Goal: Task Accomplishment & Management: Complete application form

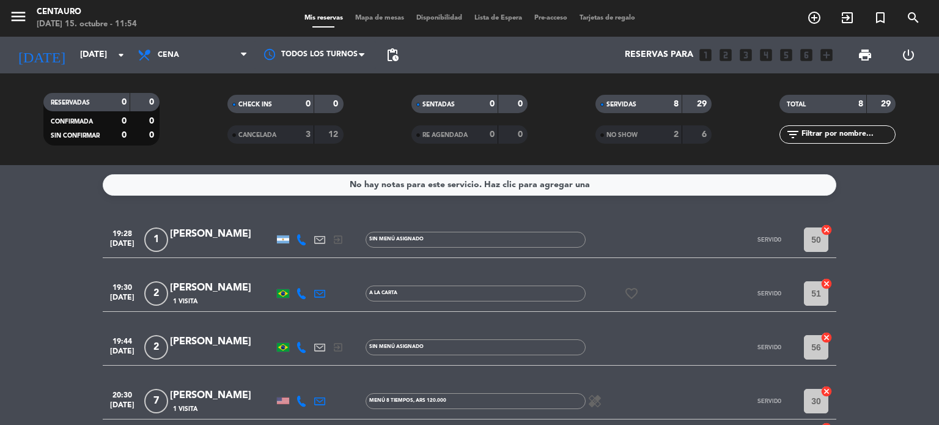
scroll to position [245, 0]
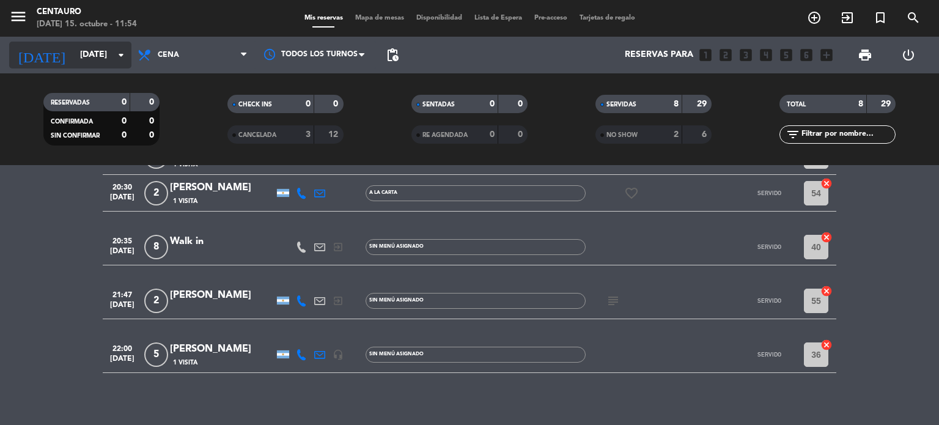
click at [74, 54] on input "[DATE]" at bounding box center [132, 55] width 116 height 22
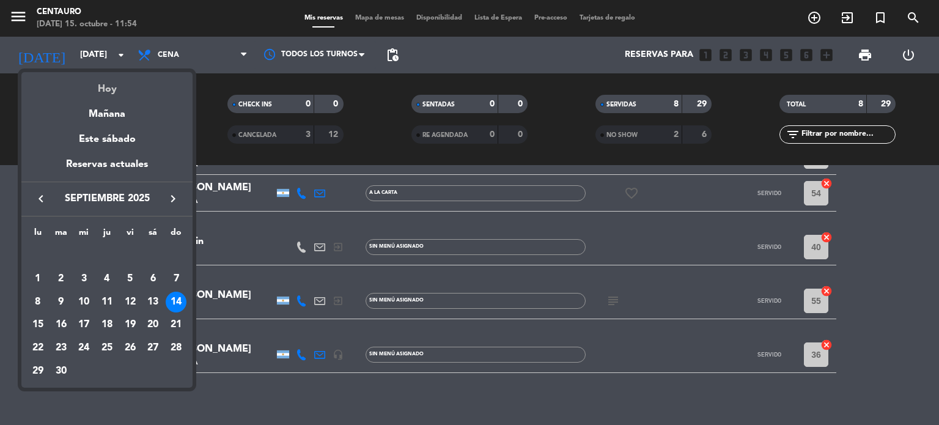
click at [89, 84] on div "Hoy" at bounding box center [106, 84] width 171 height 25
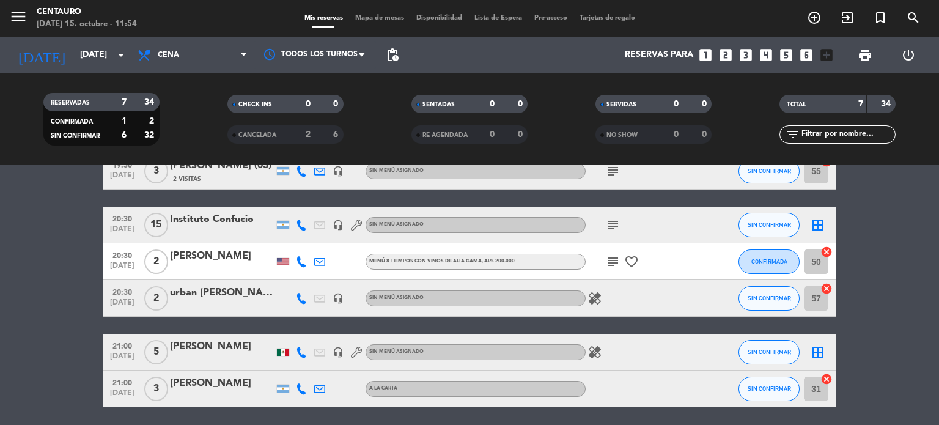
scroll to position [0, 0]
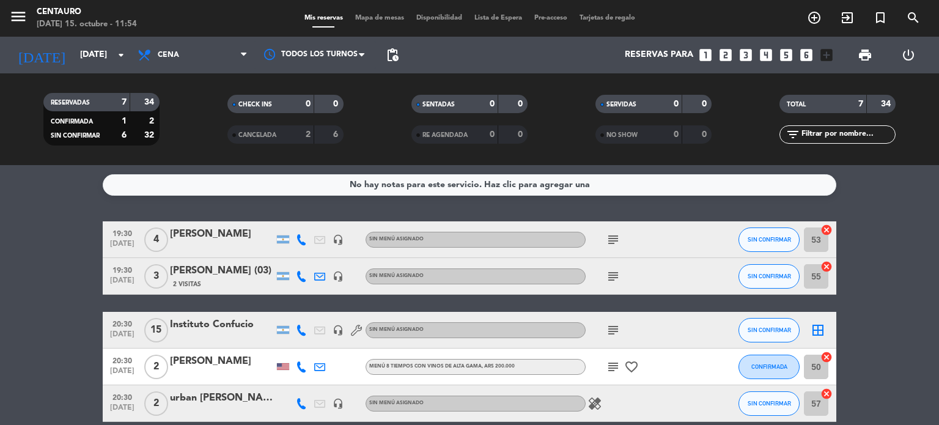
click at [840, 100] on div "7" at bounding box center [851, 104] width 24 height 14
click at [89, 62] on input "[DATE]" at bounding box center [132, 55] width 116 height 22
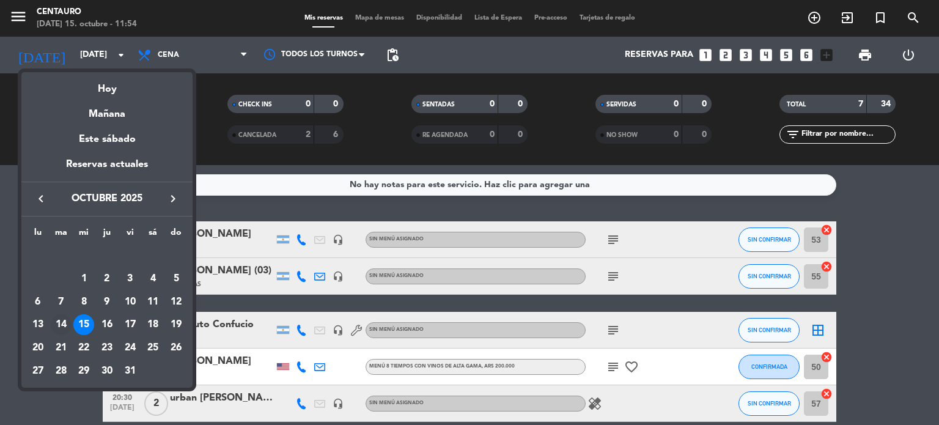
click at [61, 324] on div "14" at bounding box center [61, 324] width 21 height 21
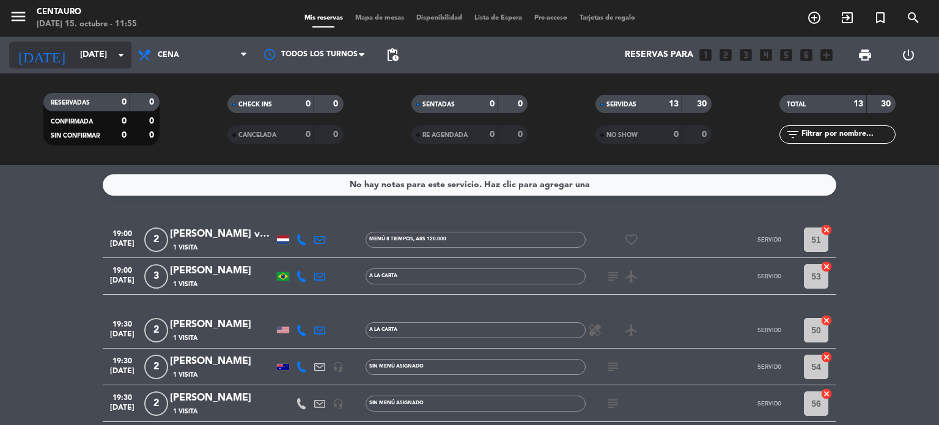
click at [88, 53] on input "[DATE]" at bounding box center [132, 55] width 116 height 22
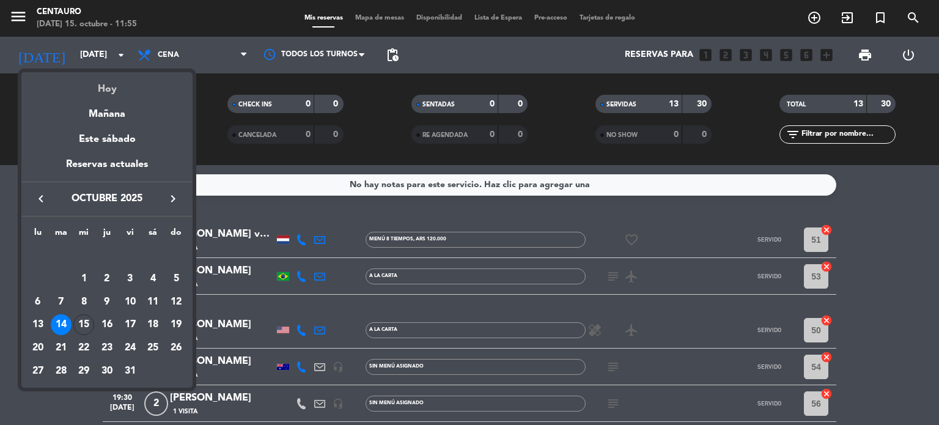
click at [75, 83] on div "Hoy" at bounding box center [106, 84] width 171 height 25
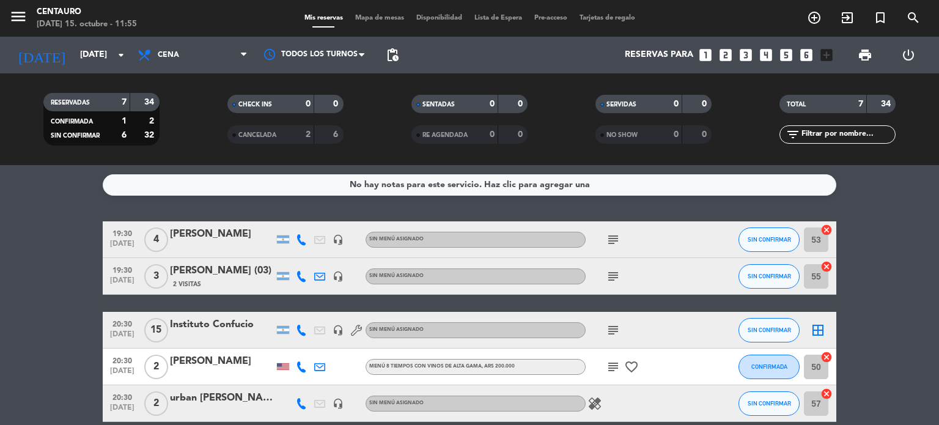
click at [306, 242] on icon at bounding box center [301, 239] width 11 height 11
click at [289, 219] on span "Copiar" at bounding box center [290, 219] width 26 height 13
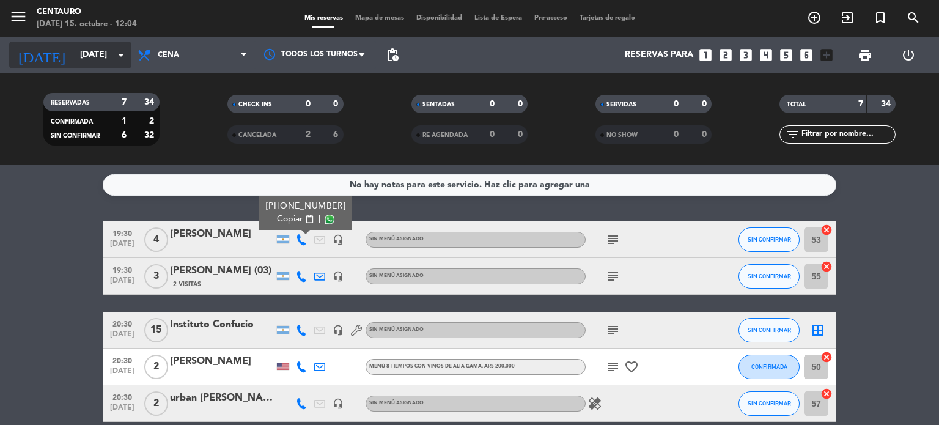
click at [94, 51] on input "[DATE]" at bounding box center [132, 55] width 116 height 22
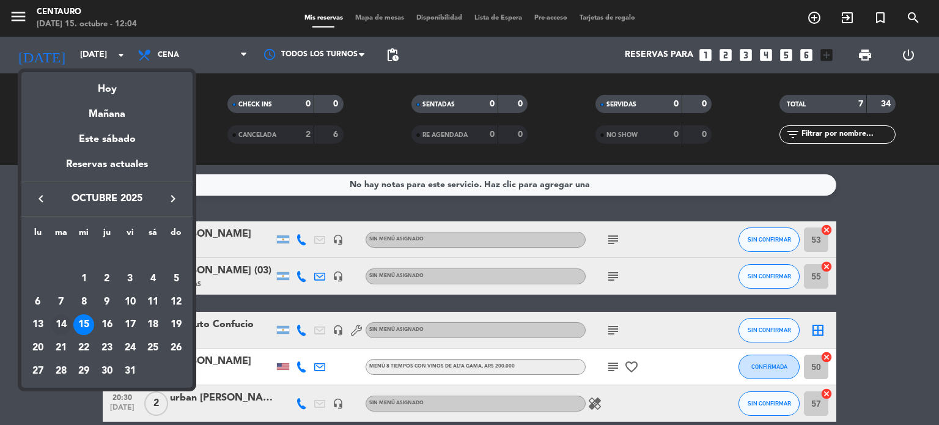
click at [65, 324] on div "14" at bounding box center [61, 324] width 21 height 21
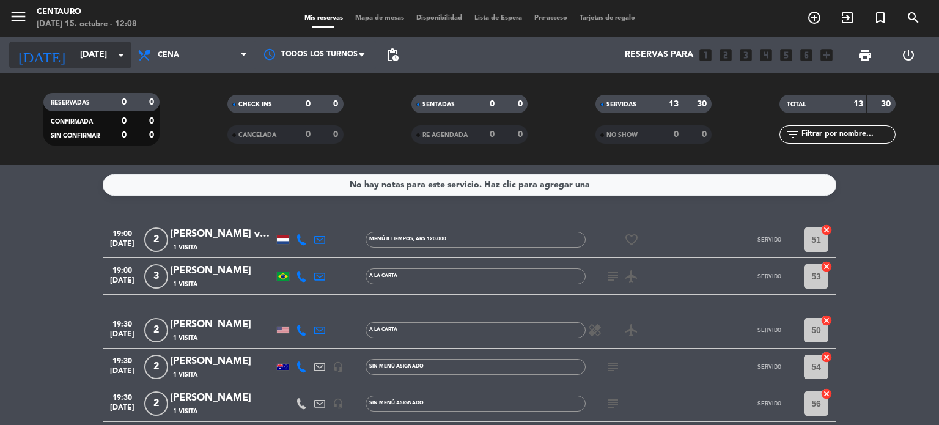
click at [93, 45] on input "[DATE]" at bounding box center [132, 55] width 116 height 22
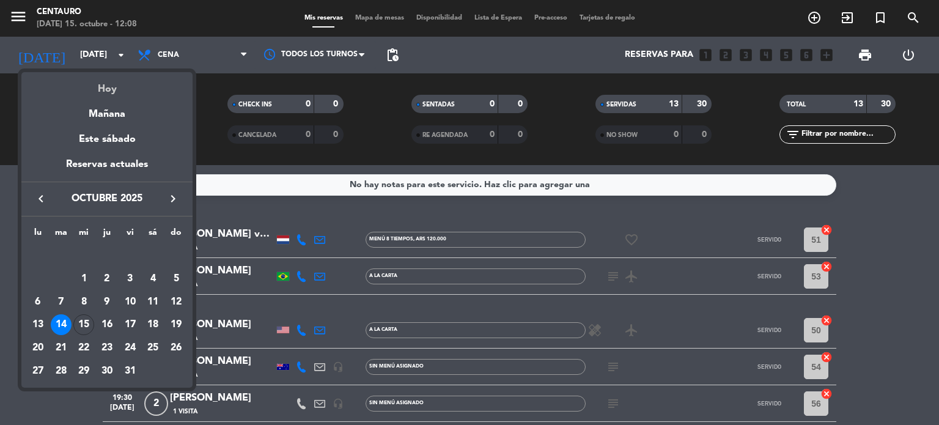
click at [128, 90] on div "Hoy" at bounding box center [106, 84] width 171 height 25
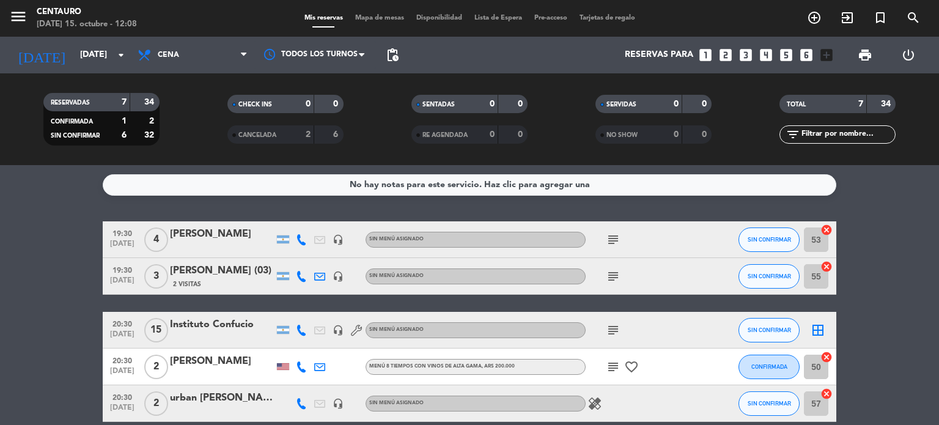
click at [297, 242] on icon at bounding box center [301, 239] width 11 height 11
click at [291, 218] on span "Copiar" at bounding box center [290, 219] width 26 height 13
click at [288, 220] on span "Copiar" at bounding box center [290, 219] width 26 height 13
click at [105, 101] on div "7" at bounding box center [114, 102] width 24 height 14
click at [88, 59] on input "[DATE]" at bounding box center [132, 55] width 116 height 22
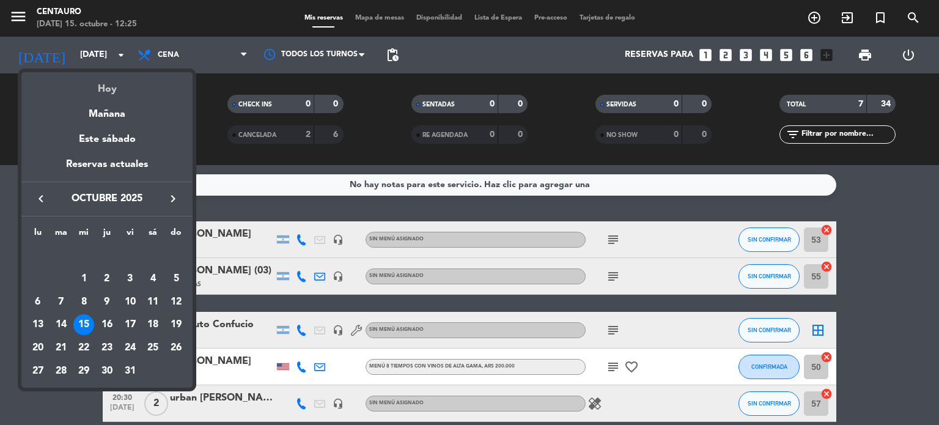
click at [103, 79] on div "Hoy" at bounding box center [106, 84] width 171 height 25
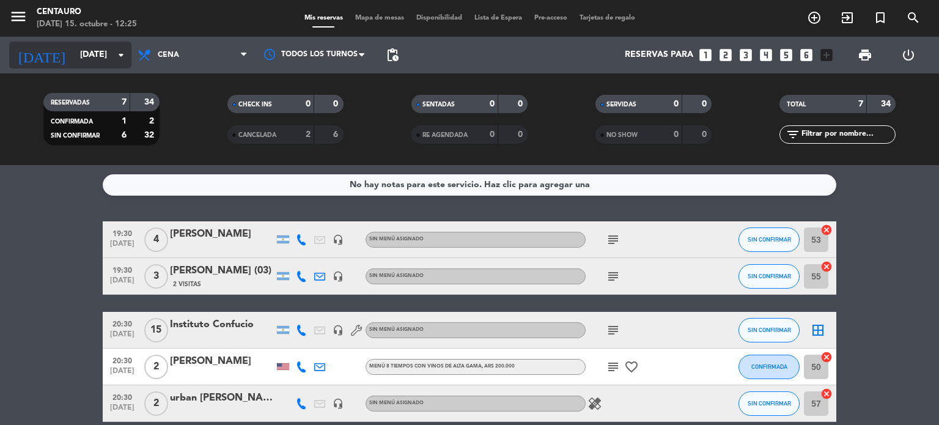
click at [101, 54] on input "[DATE]" at bounding box center [132, 55] width 116 height 22
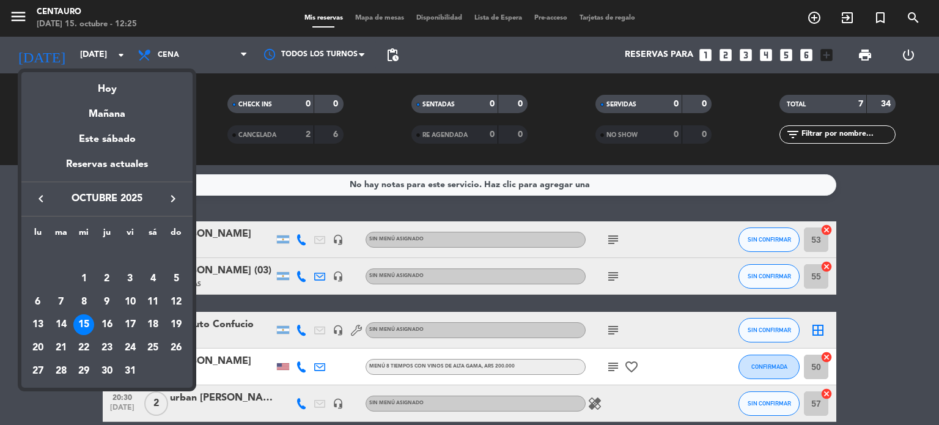
click at [178, 194] on icon "keyboard_arrow_right" at bounding box center [173, 198] width 15 height 15
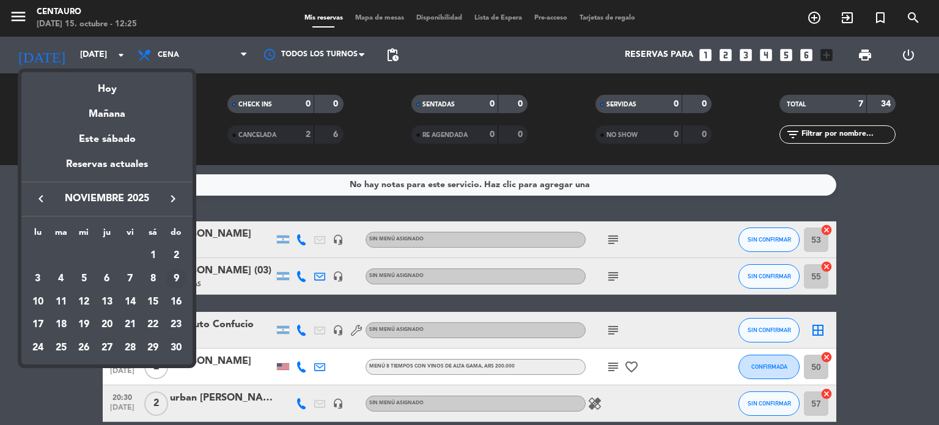
click at [174, 273] on div "9" at bounding box center [176, 278] width 21 height 21
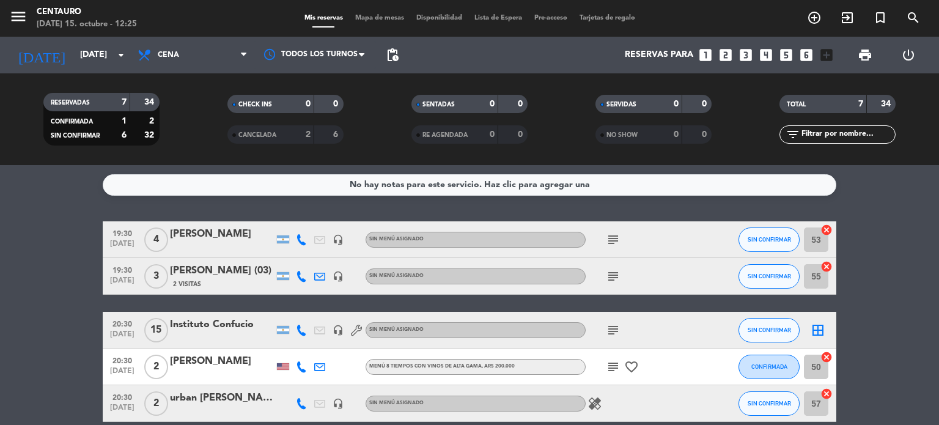
type input "[DATE]"
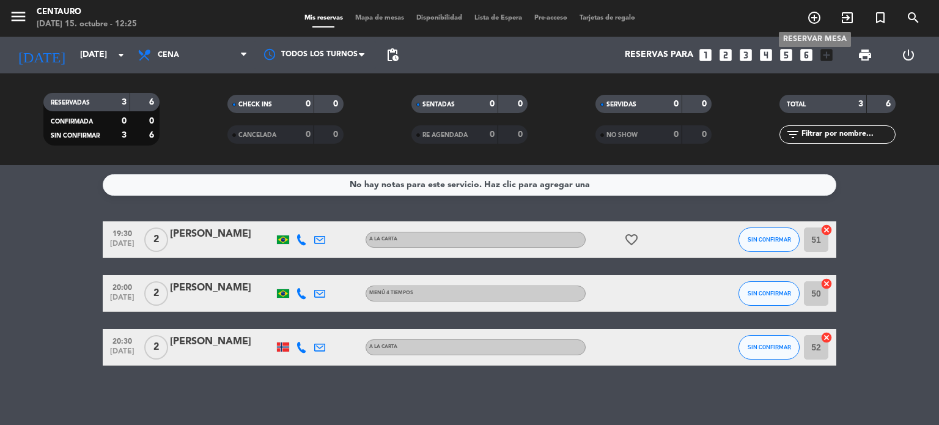
click at [813, 15] on icon "add_circle_outline" at bounding box center [814, 17] width 15 height 15
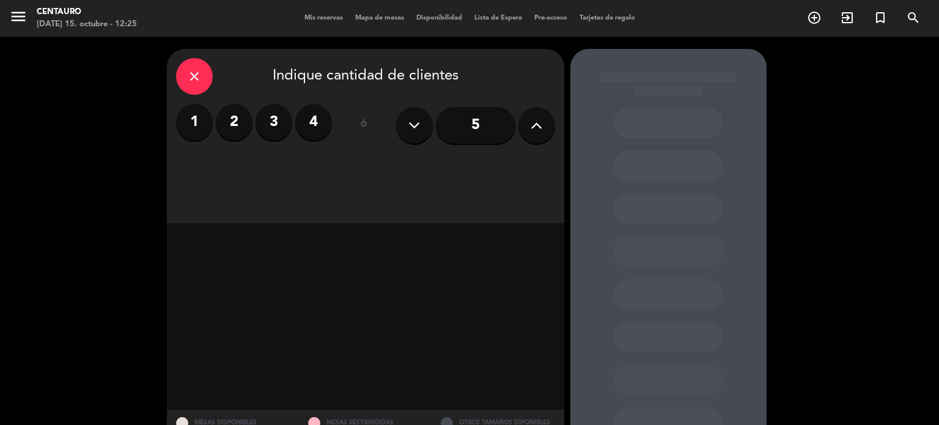
click at [542, 119] on icon at bounding box center [537, 125] width 12 height 18
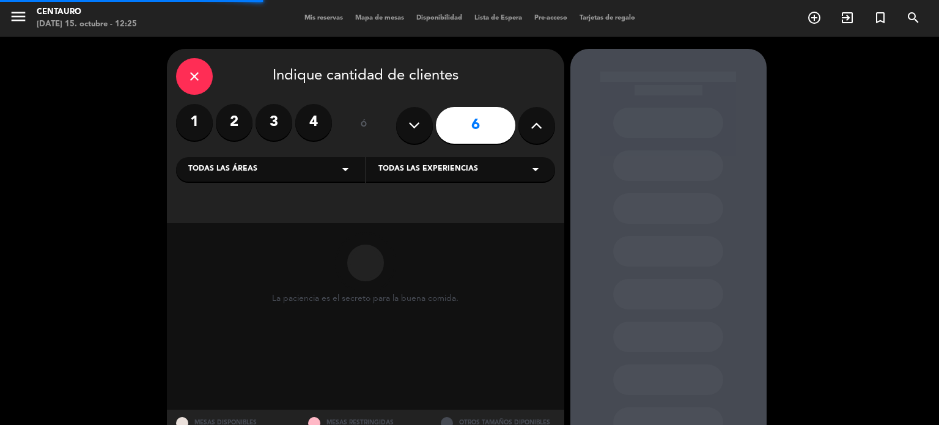
click at [542, 119] on icon at bounding box center [537, 125] width 12 height 18
type input "7"
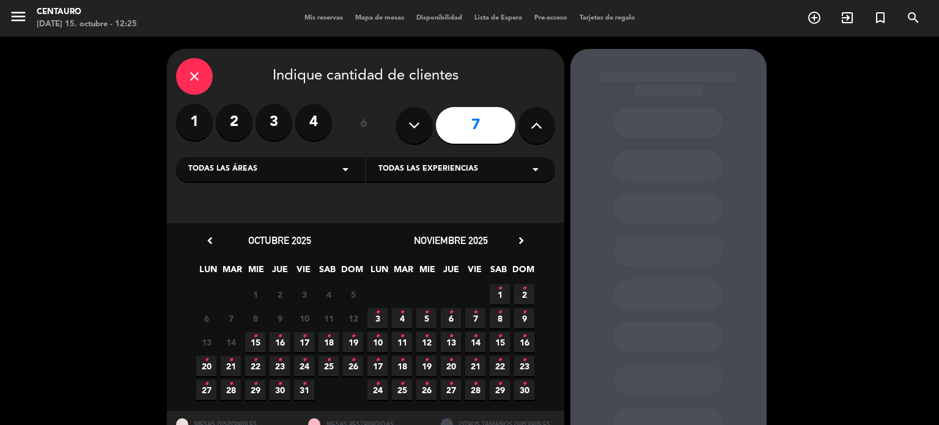
click at [529, 317] on span "9 •" at bounding box center [524, 318] width 20 height 20
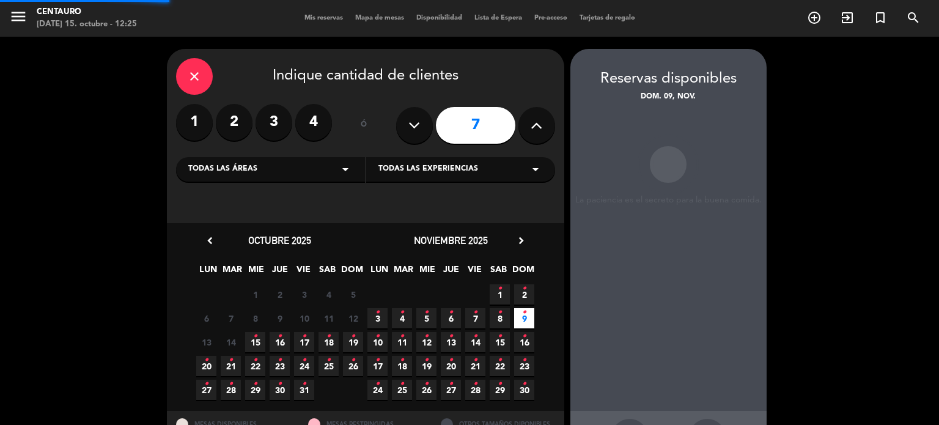
scroll to position [49, 0]
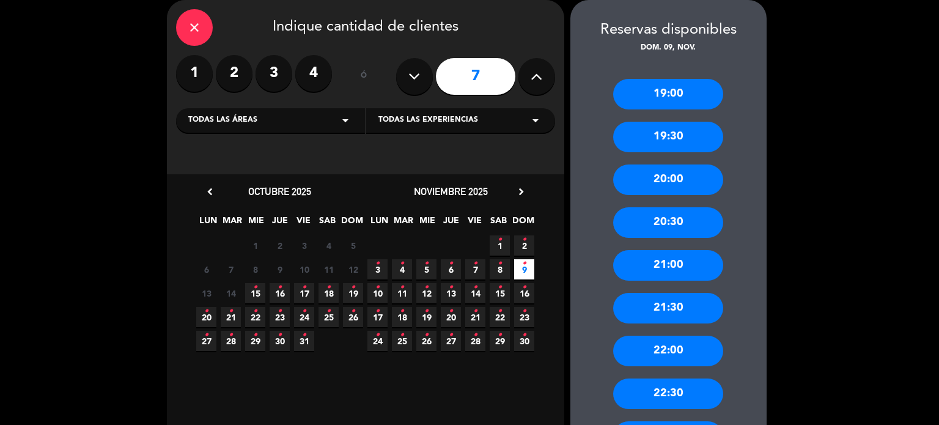
click at [682, 267] on div "21:00" at bounding box center [668, 265] width 110 height 31
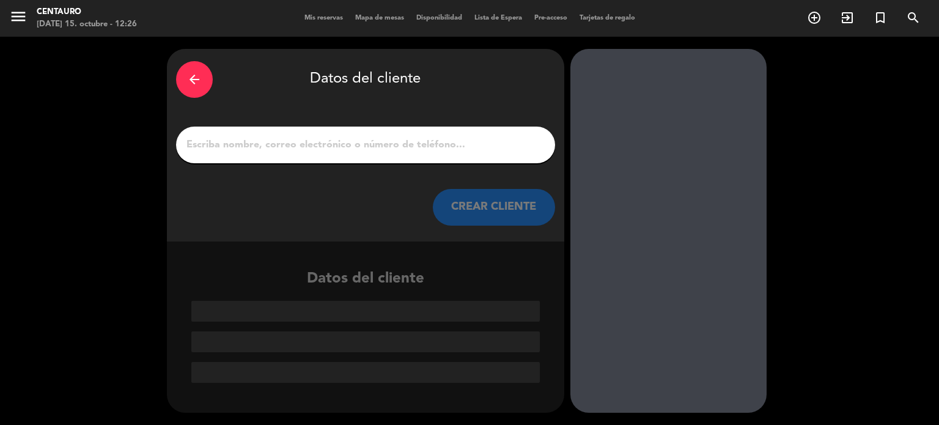
click at [360, 151] on input "1" at bounding box center [365, 144] width 361 height 17
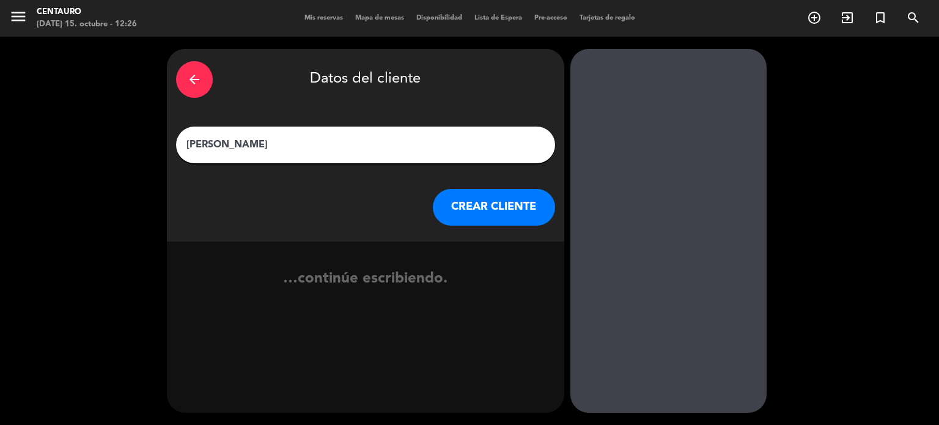
paste input "Casa Geblinas, Lares de Chacras"
type input "[PERSON_NAME]"
click at [485, 220] on button "CREAR CLIENTE" at bounding box center [494, 207] width 122 height 37
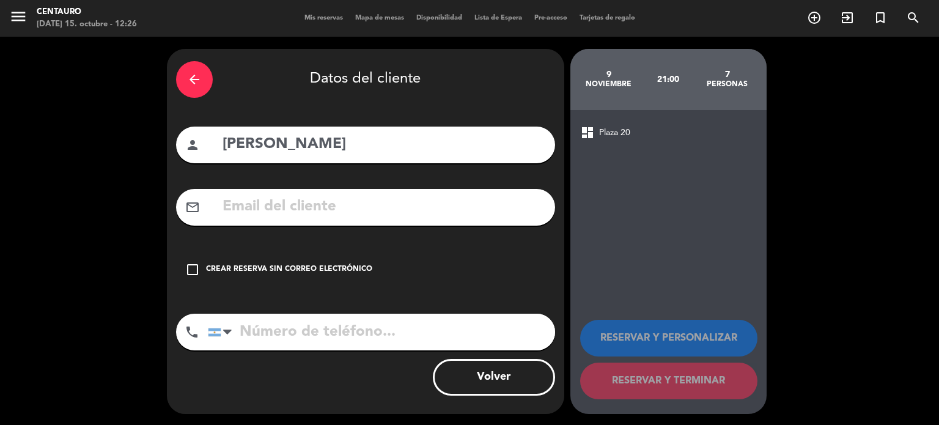
click at [297, 336] on input "tel" at bounding box center [381, 332] width 347 height 37
paste input "[PHONE_NUMBER]"
type input "[PHONE_NUMBER]"
click at [196, 268] on icon "check_box_outline_blank" at bounding box center [192, 269] width 15 height 15
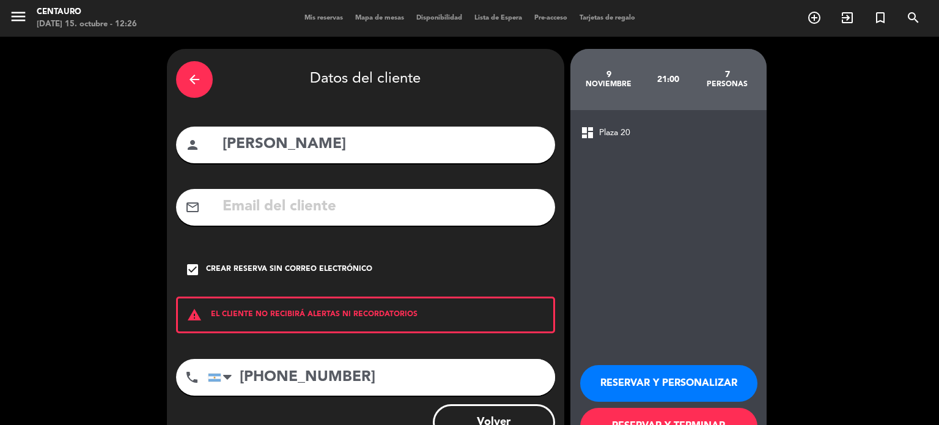
click at [648, 374] on button "RESERVAR Y PERSONALIZAR" at bounding box center [668, 383] width 177 height 37
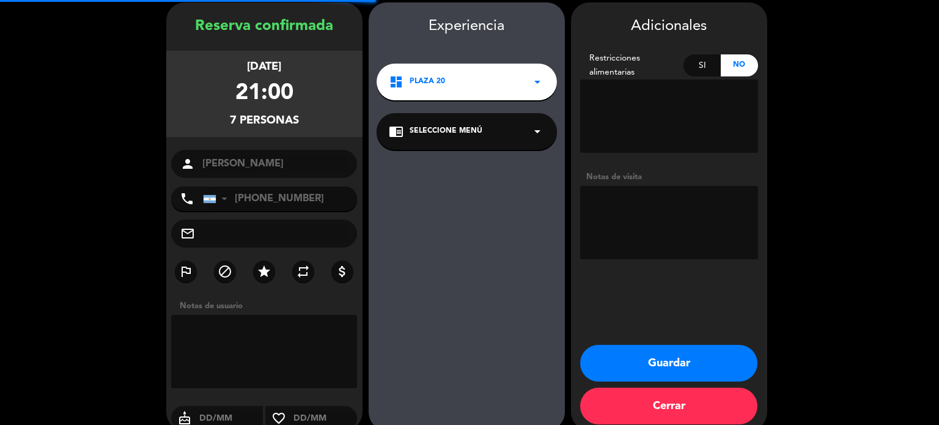
scroll to position [49, 0]
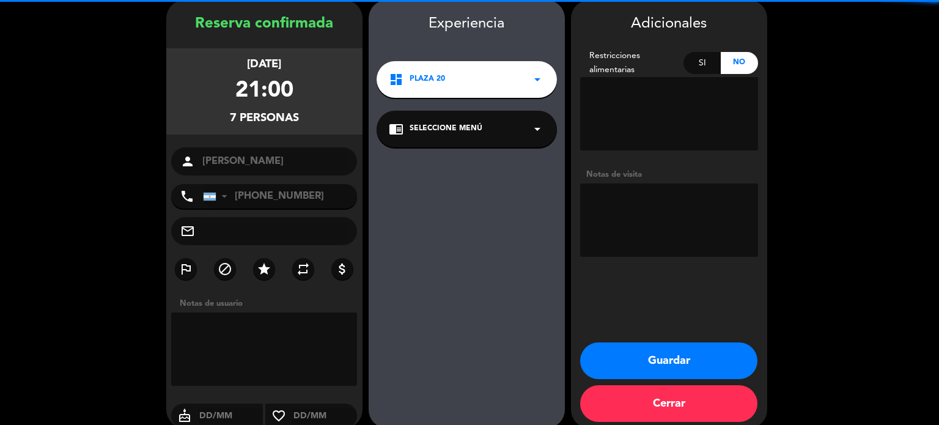
click at [666, 237] on textarea at bounding box center [669, 219] width 178 height 73
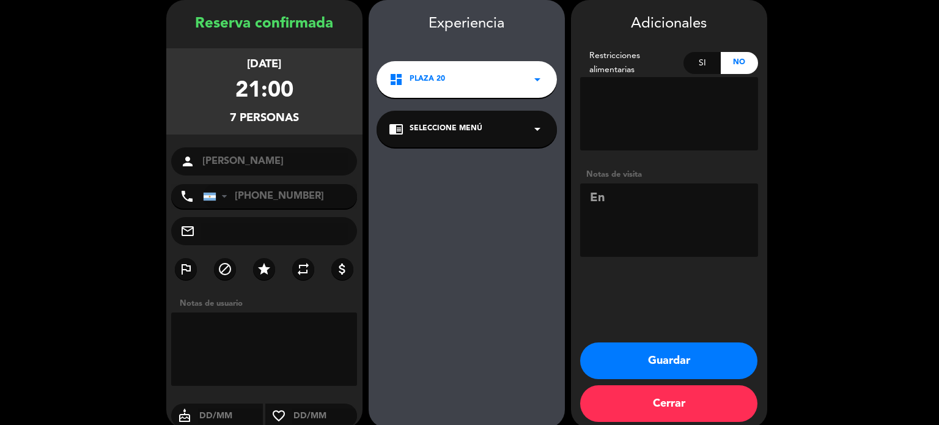
type textarea "E"
type textarea "reserva Vino a Bordo PAGA PAX"
click at [537, 80] on icon "arrow_drop_down" at bounding box center [537, 79] width 15 height 15
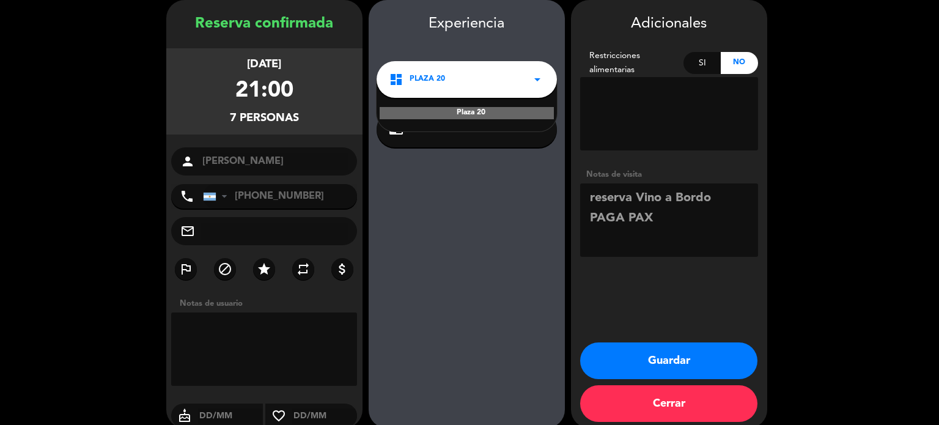
click at [537, 80] on icon "arrow_drop_down" at bounding box center [537, 79] width 15 height 15
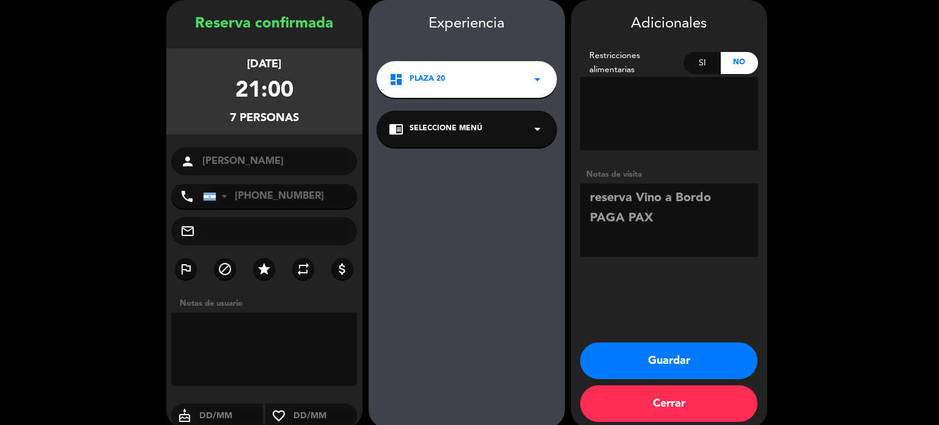
click at [531, 123] on icon "arrow_drop_down" at bounding box center [537, 129] width 15 height 15
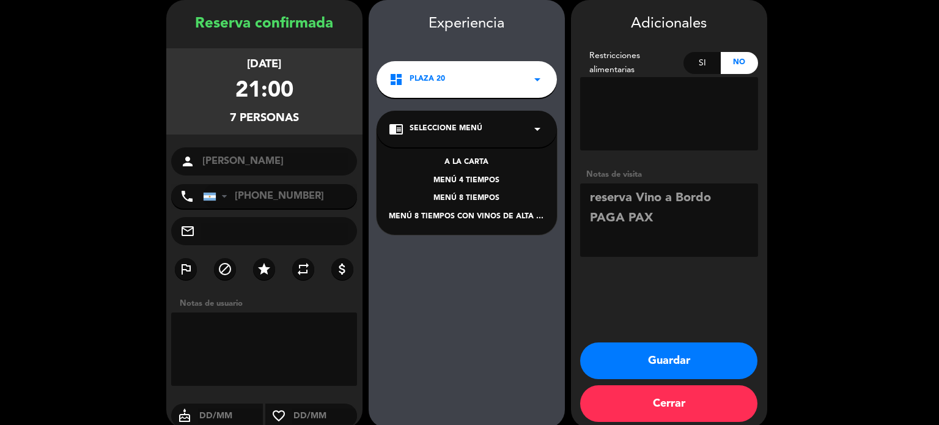
click at [474, 164] on div "A LA CARTA" at bounding box center [467, 163] width 156 height 12
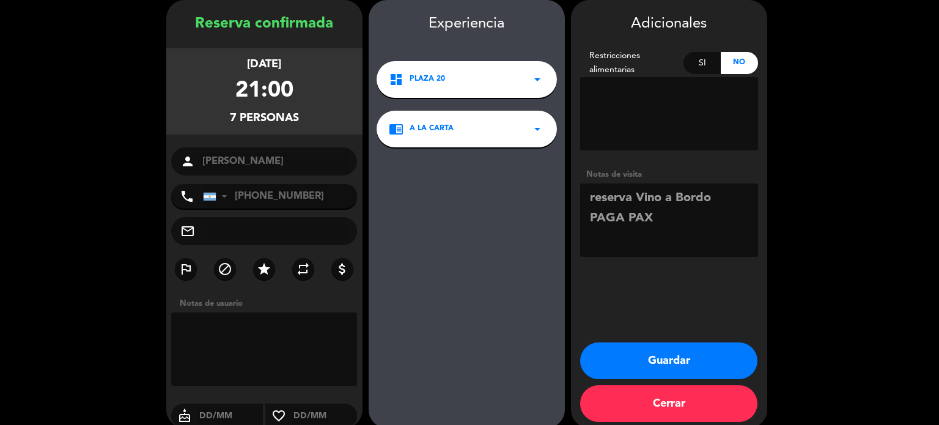
click at [695, 350] on button "Guardar" at bounding box center [668, 360] width 177 height 37
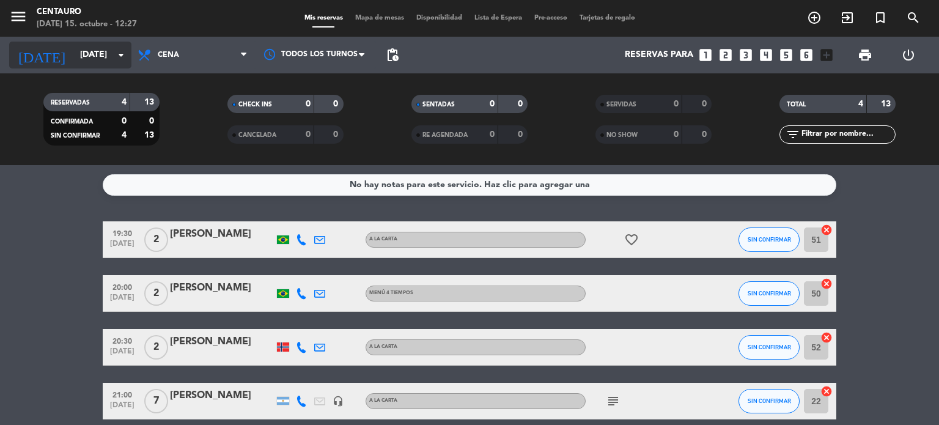
click at [90, 55] on input "[DATE]" at bounding box center [132, 55] width 116 height 22
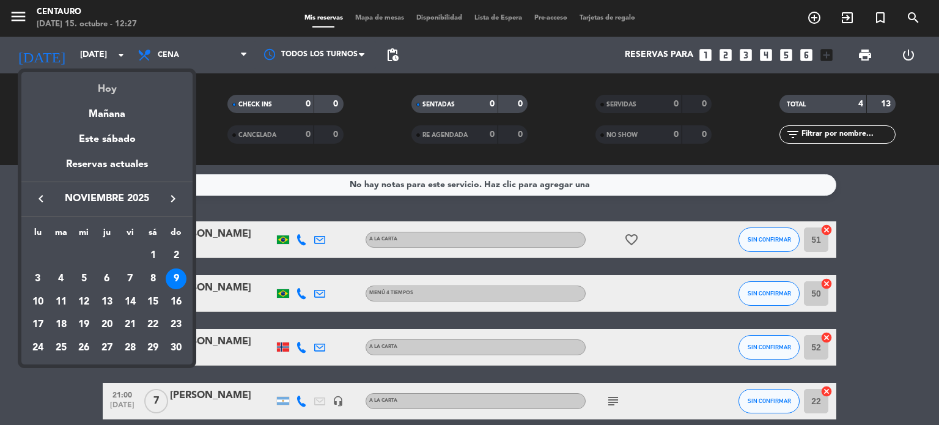
click at [113, 89] on div "Hoy" at bounding box center [106, 84] width 171 height 25
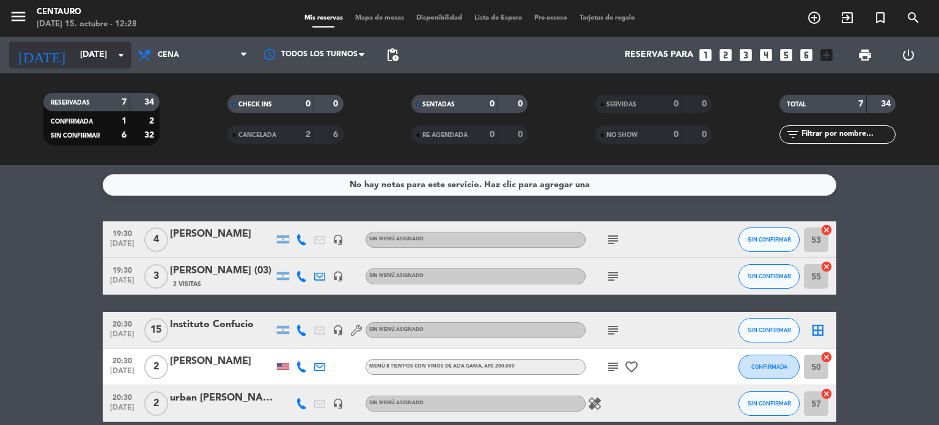
click at [102, 61] on input "[DATE]" at bounding box center [132, 55] width 116 height 22
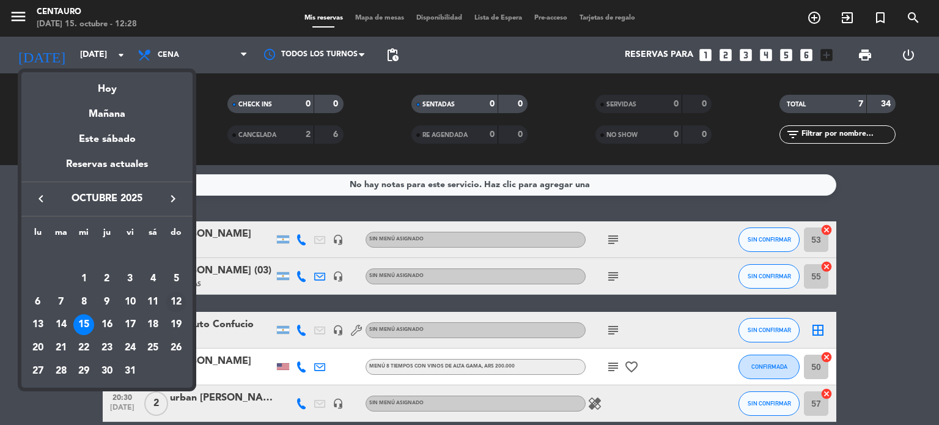
click at [182, 300] on div "12" at bounding box center [176, 302] width 21 height 21
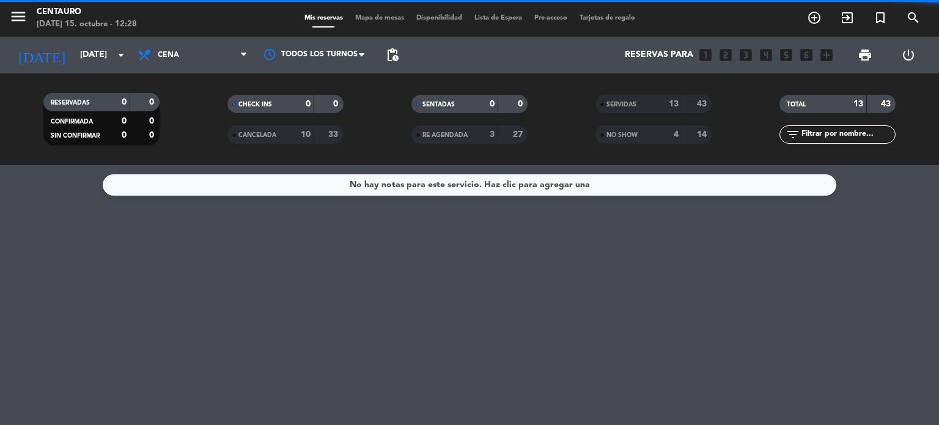
click at [633, 105] on span "SERVIDAS" at bounding box center [622, 104] width 30 height 6
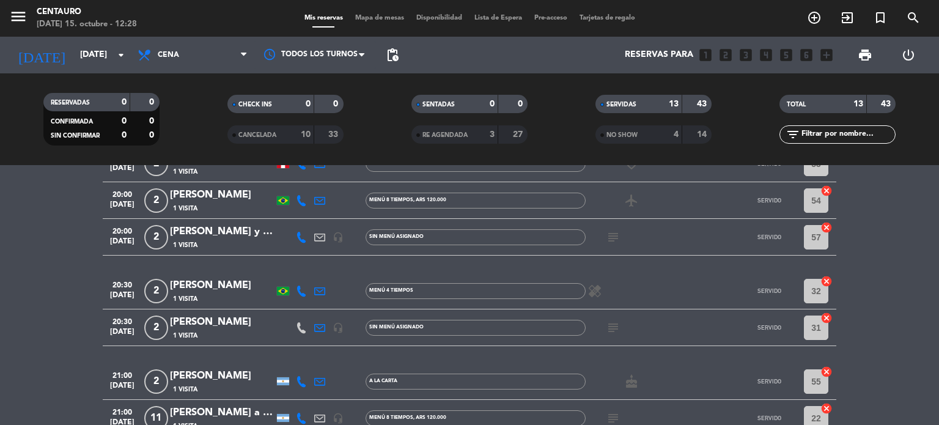
scroll to position [245, 0]
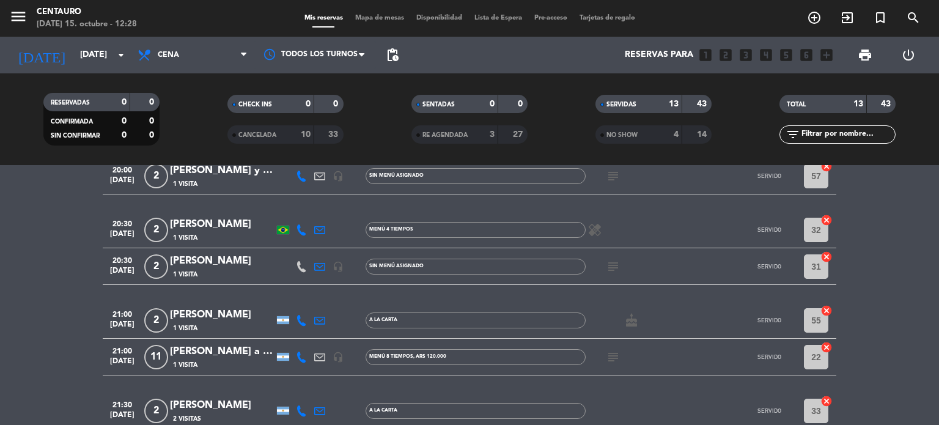
click at [618, 354] on icon "subject" at bounding box center [613, 357] width 15 height 15
click at [662, 369] on div "subject Envía agencia Vino a Bordo Paga Pax" at bounding box center [641, 357] width 110 height 36
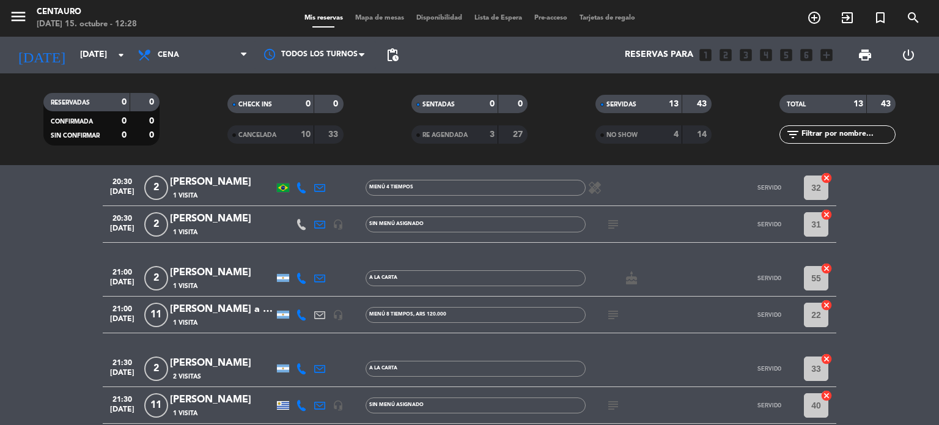
scroll to position [306, 0]
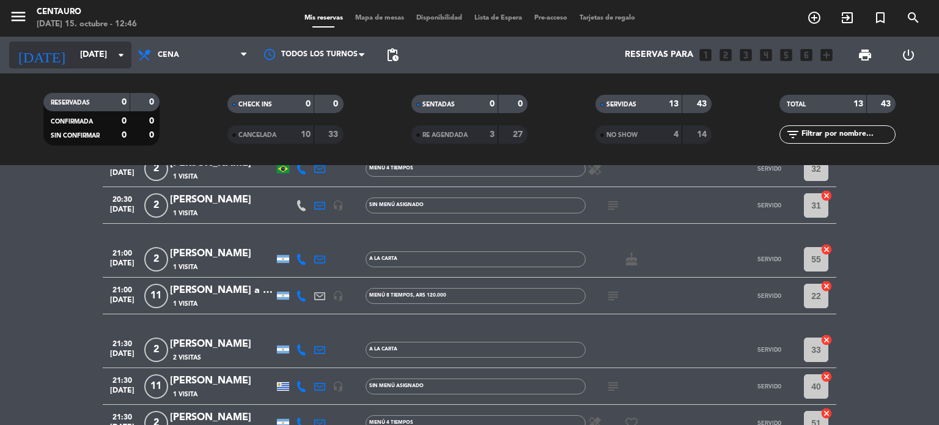
click at [100, 46] on input "[DATE]" at bounding box center [132, 55] width 116 height 22
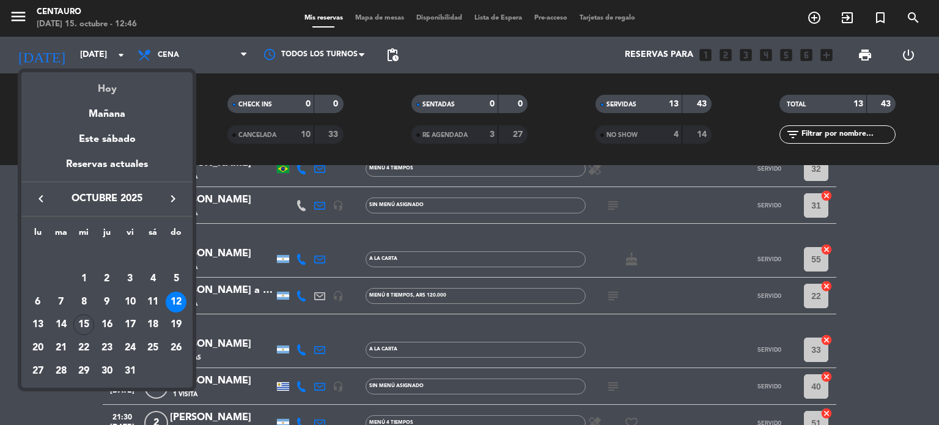
click at [111, 95] on div "Hoy" at bounding box center [106, 84] width 171 height 25
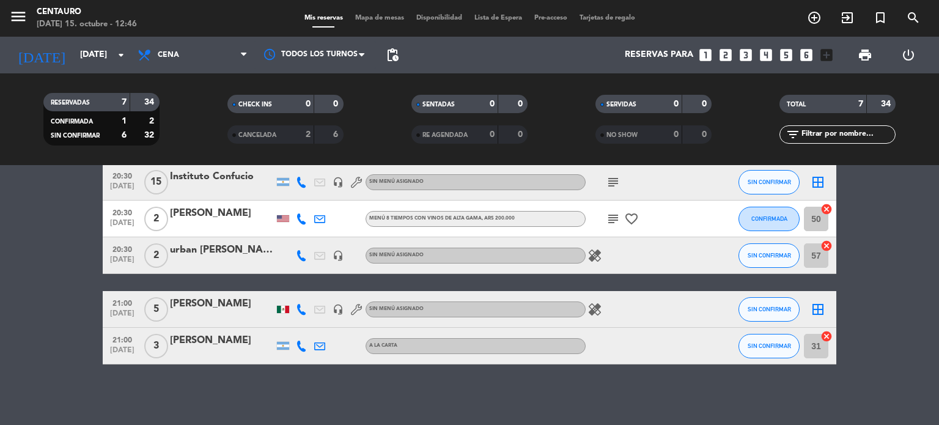
scroll to position [0, 0]
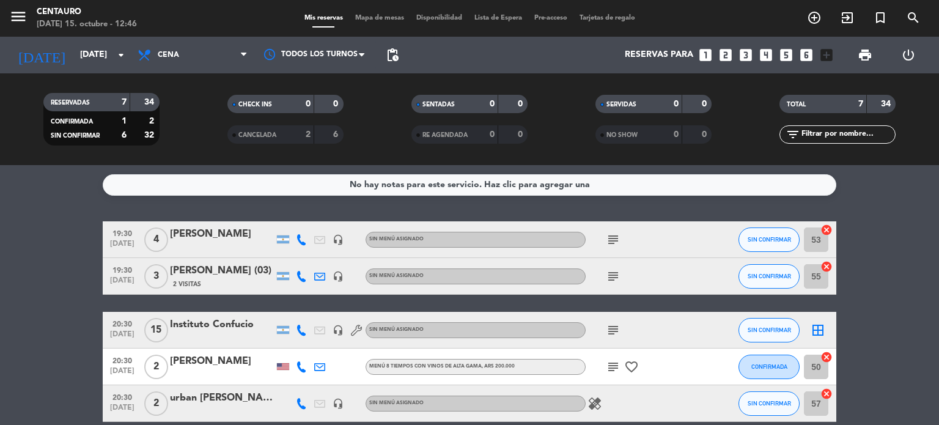
click at [300, 238] on icon at bounding box center [301, 239] width 11 height 11
click at [280, 224] on span "Copiar" at bounding box center [290, 219] width 26 height 13
click at [300, 274] on icon at bounding box center [301, 276] width 11 height 11
click at [288, 256] on span "Copiar" at bounding box center [290, 255] width 26 height 13
click at [616, 238] on icon "subject" at bounding box center [613, 239] width 15 height 15
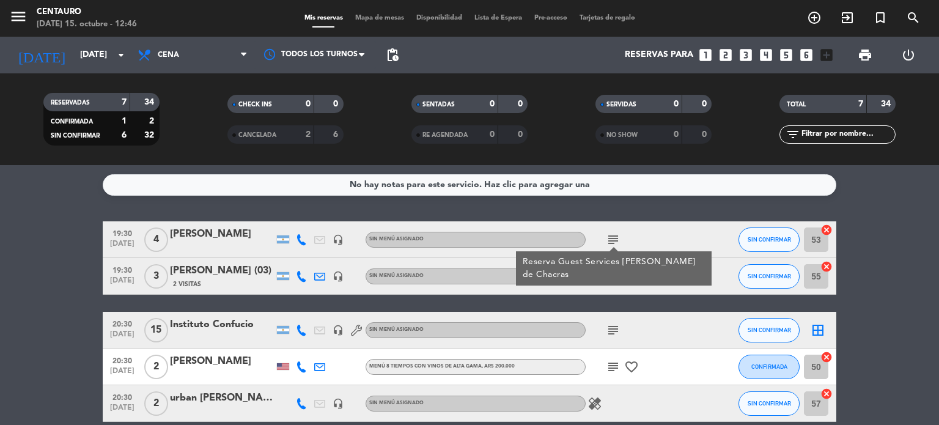
click at [615, 279] on icon "subject" at bounding box center [613, 276] width 15 height 15
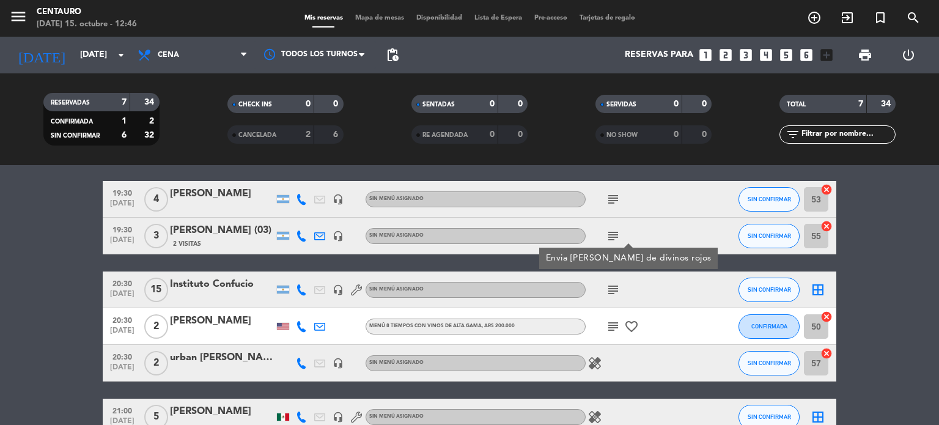
scroll to position [61, 0]
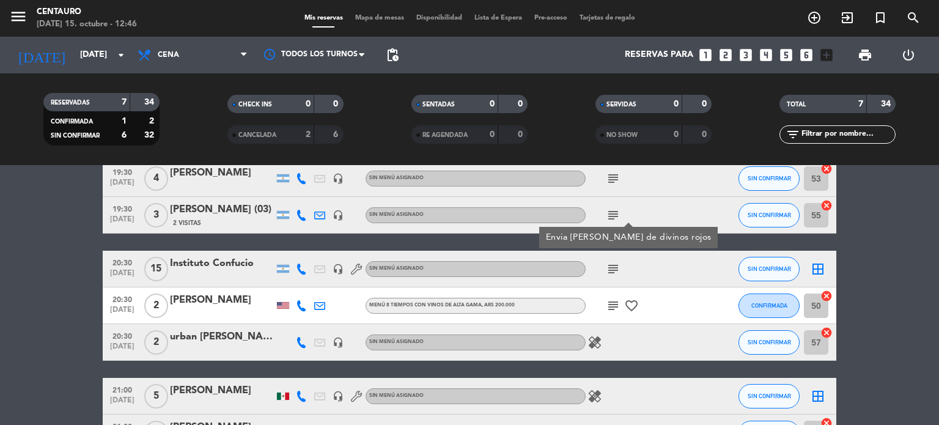
click at [300, 340] on icon at bounding box center [301, 342] width 11 height 11
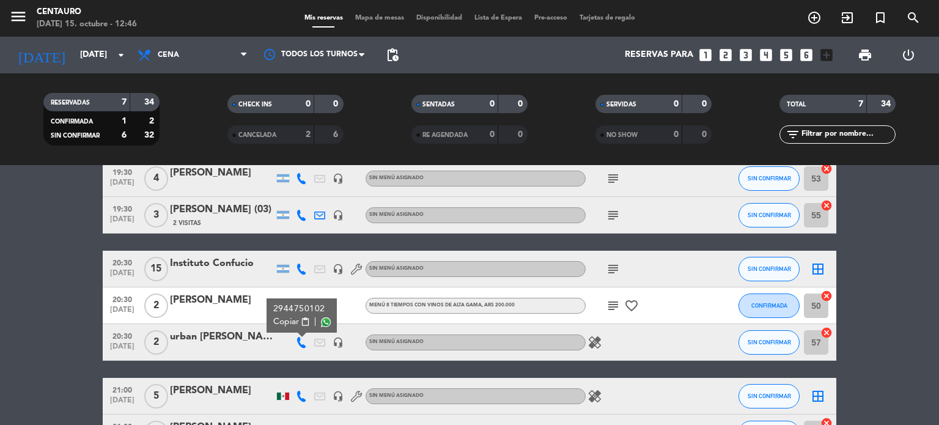
click at [284, 320] on span "Copiar" at bounding box center [286, 321] width 26 height 13
click at [260, 349] on div at bounding box center [222, 350] width 104 height 10
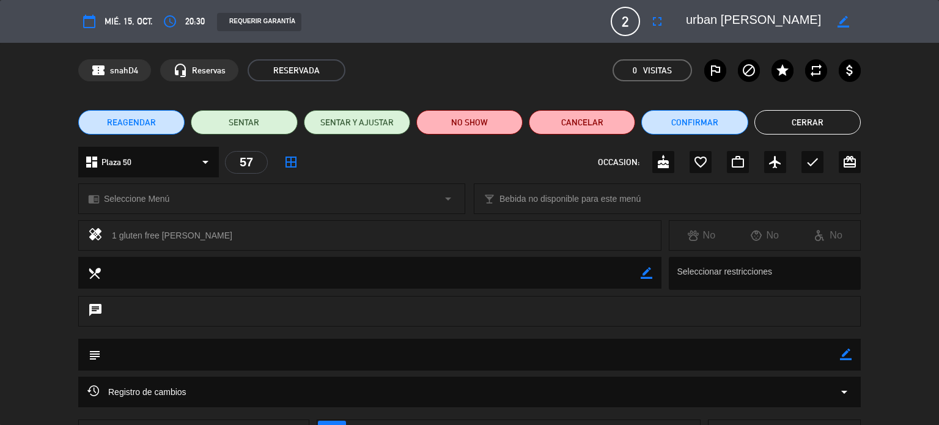
click at [811, 115] on button "Cerrar" at bounding box center [808, 122] width 106 height 24
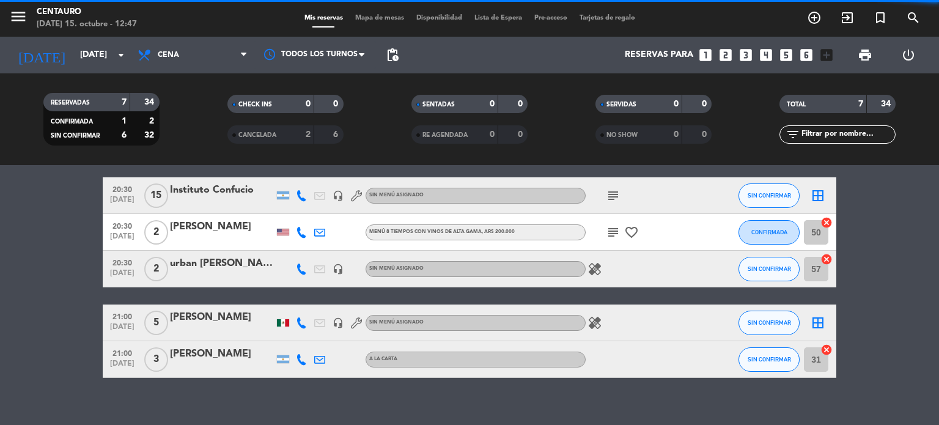
scroll to position [148, 0]
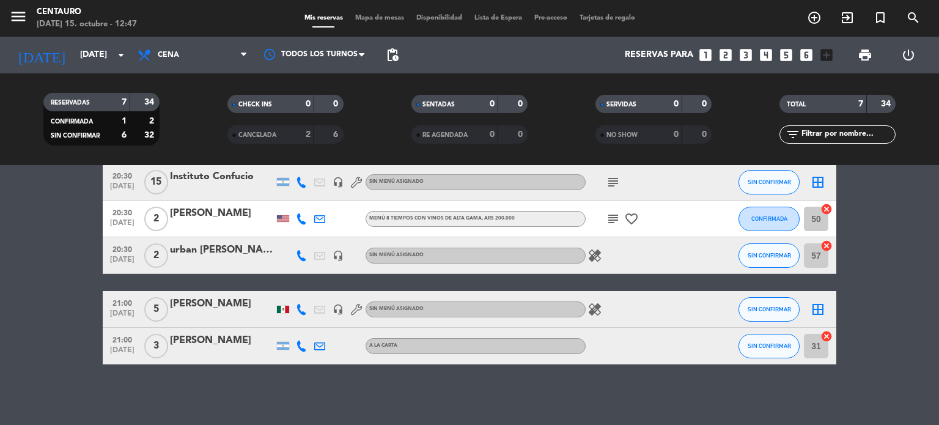
click at [301, 306] on icon at bounding box center [301, 309] width 11 height 11
click at [282, 288] on span "Copiar" at bounding box center [292, 288] width 26 height 13
click at [302, 344] on icon at bounding box center [301, 346] width 11 height 11
click at [286, 323] on span "Copiar" at bounding box center [292, 325] width 26 height 13
click at [613, 384] on div "No hay notas para este servicio. Haz clic para agregar una 19:30 [DATE] 4 [PERS…" at bounding box center [469, 295] width 939 height 260
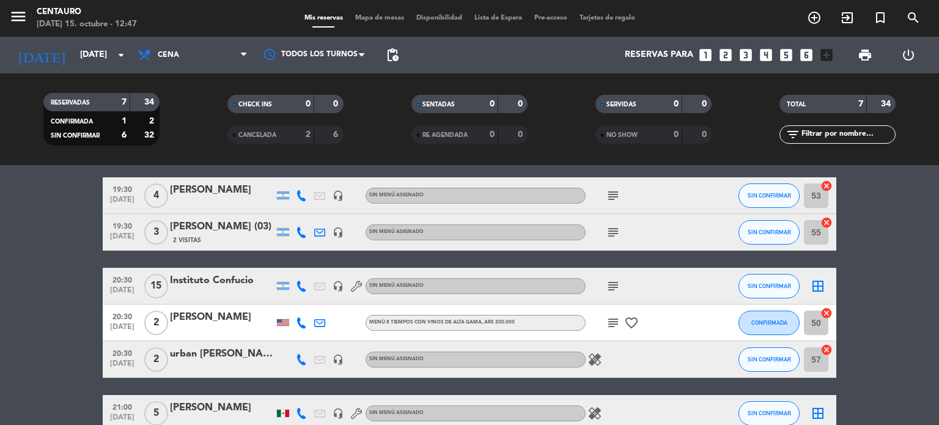
scroll to position [0, 0]
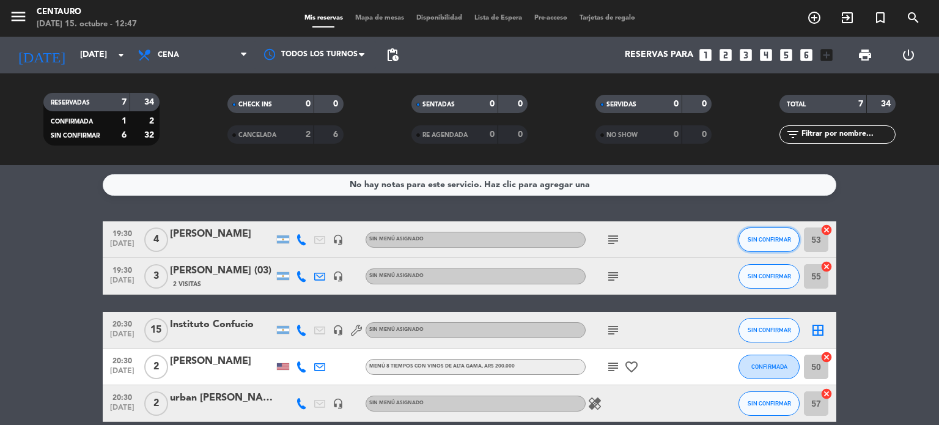
click at [788, 240] on span "SIN CONFIRMAR" at bounding box center [769, 239] width 43 height 7
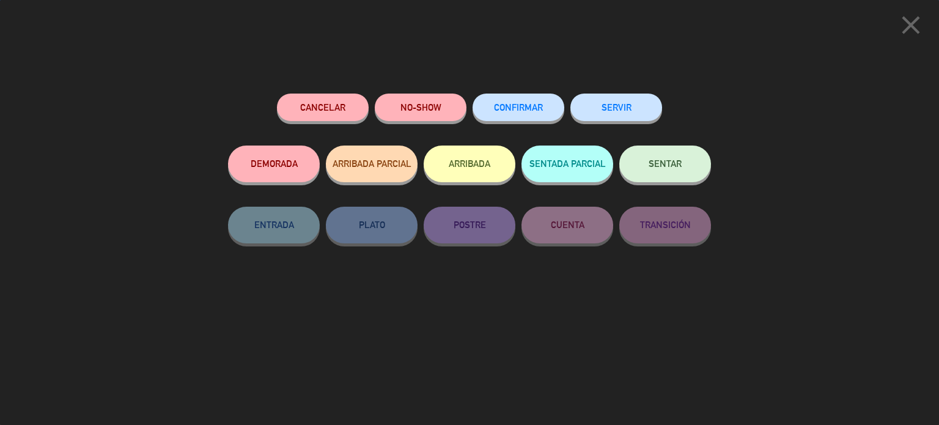
click at [528, 109] on span "CONFIRMAR" at bounding box center [518, 107] width 49 height 10
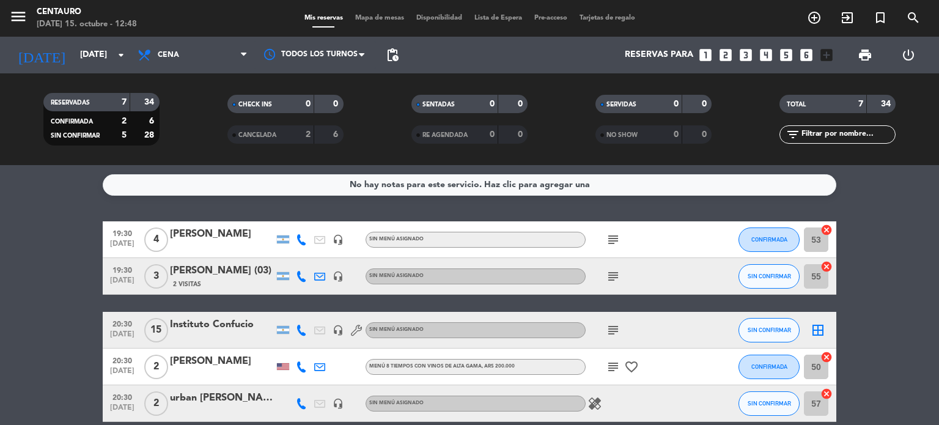
click at [619, 276] on icon "subject" at bounding box center [613, 276] width 15 height 15
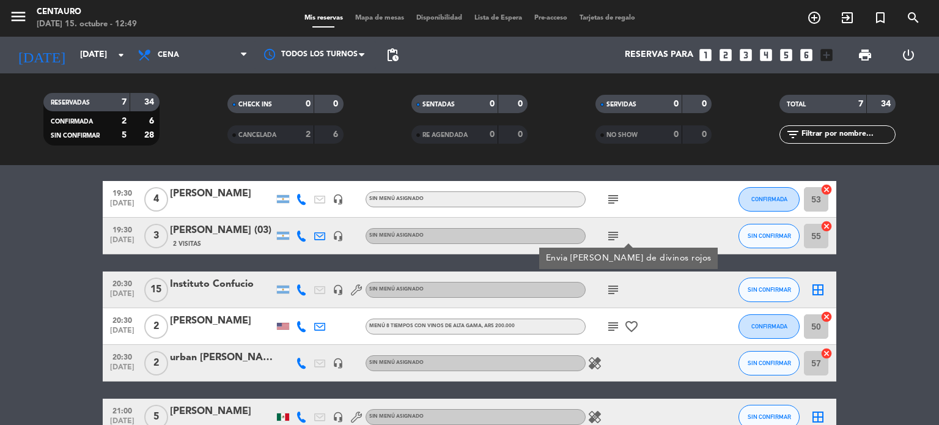
scroll to position [61, 0]
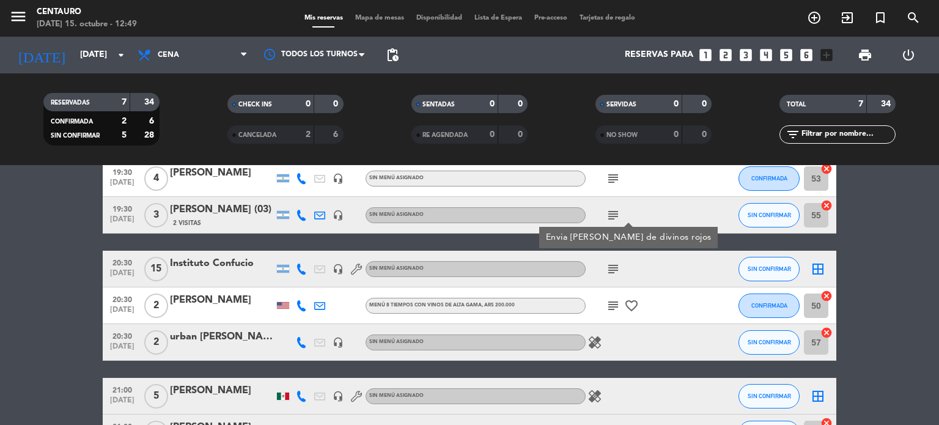
click at [68, 271] on bookings-row "19:30 [DATE] 4 [PERSON_NAME] headset_mic Sin menú asignado subject CONFIRMADA 5…" at bounding box center [469, 305] width 939 height 291
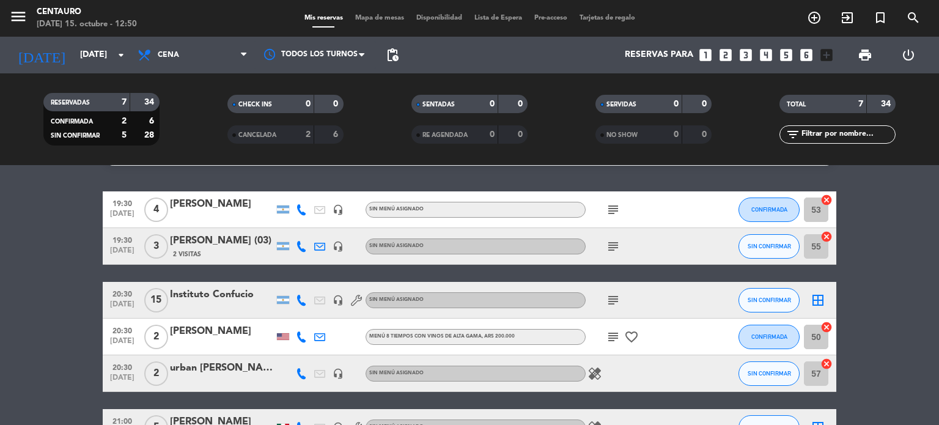
scroll to position [0, 0]
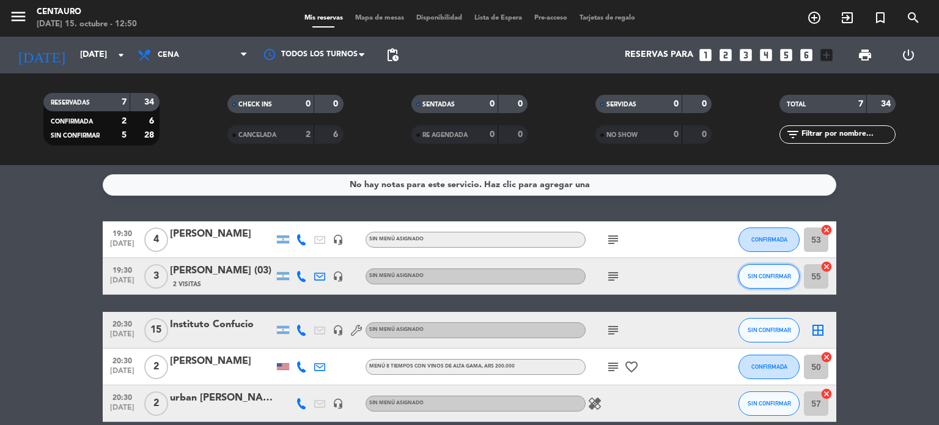
click at [780, 273] on span "SIN CONFIRMAR" at bounding box center [769, 276] width 43 height 7
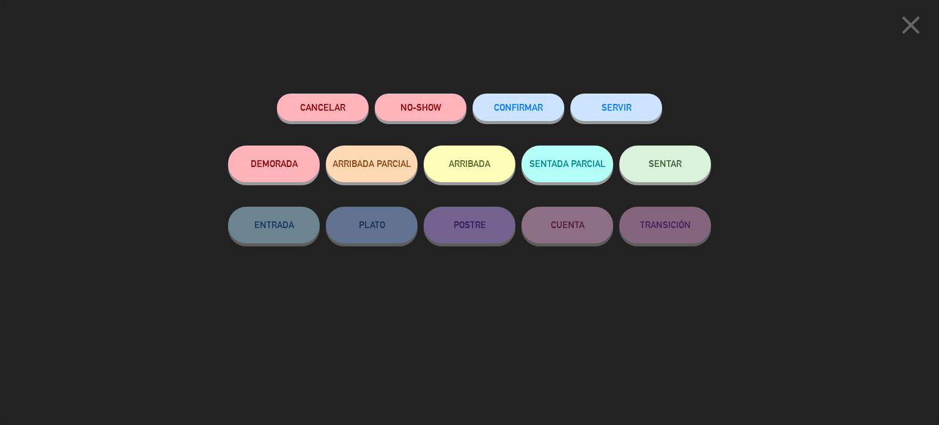
click at [514, 109] on span "CONFIRMAR" at bounding box center [518, 107] width 49 height 10
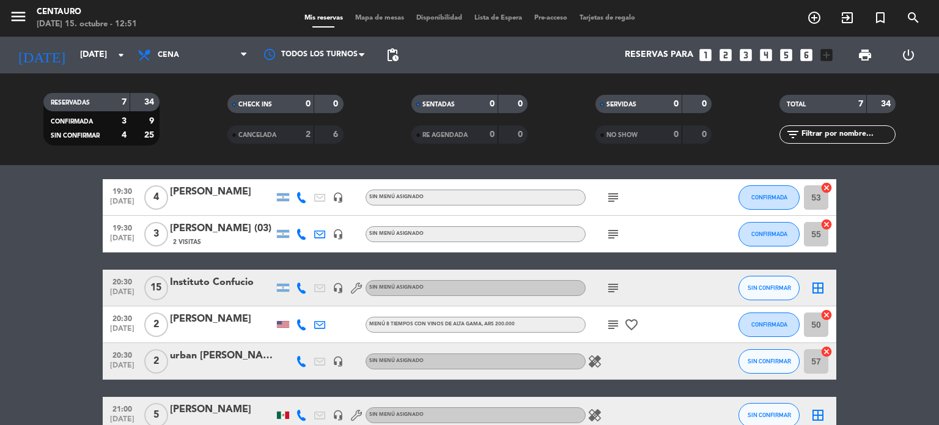
scroll to position [61, 0]
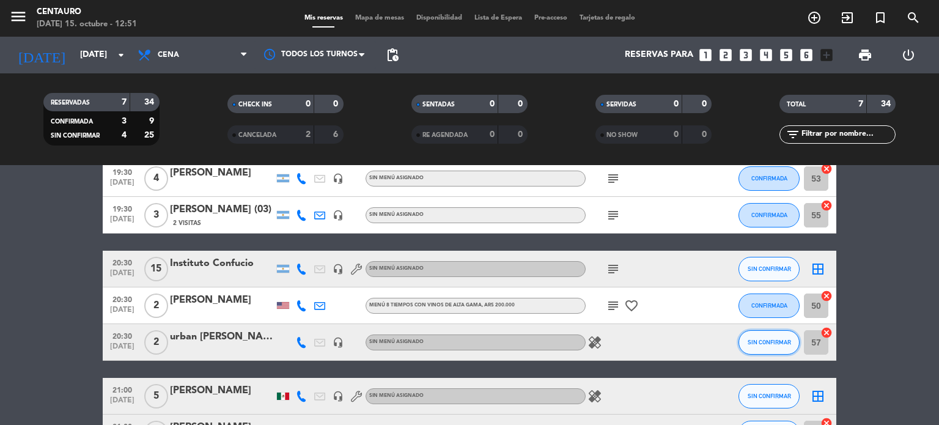
click at [755, 334] on button "SIN CONFIRMAR" at bounding box center [769, 342] width 61 height 24
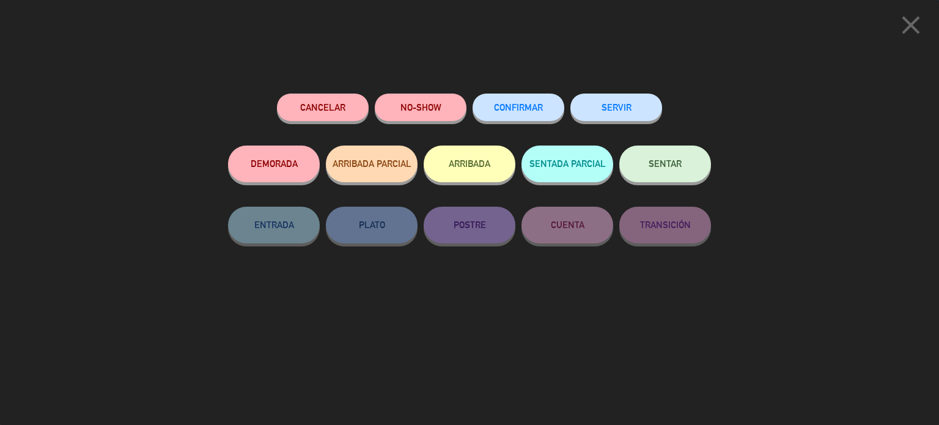
click at [504, 102] on button "CONFIRMAR" at bounding box center [519, 108] width 92 height 28
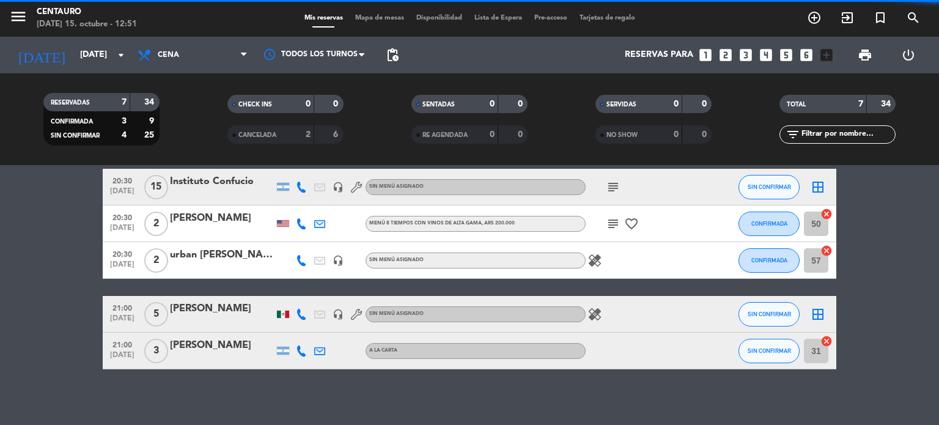
scroll to position [148, 0]
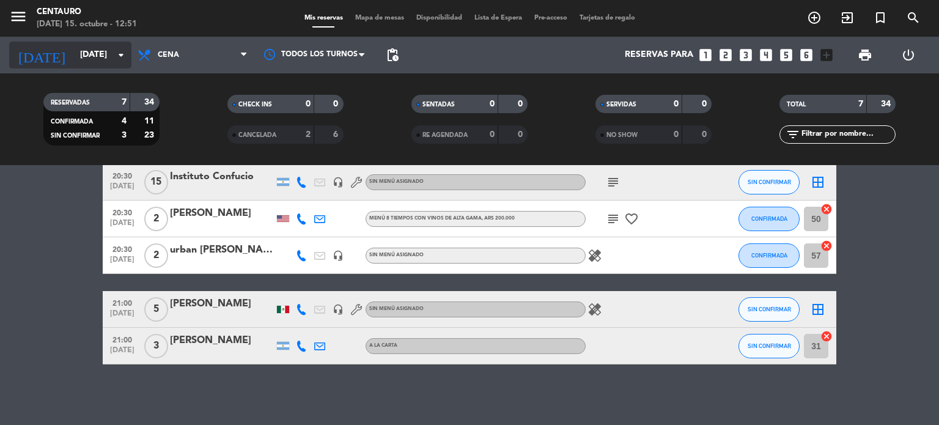
click at [74, 52] on input "[DATE]" at bounding box center [132, 55] width 116 height 22
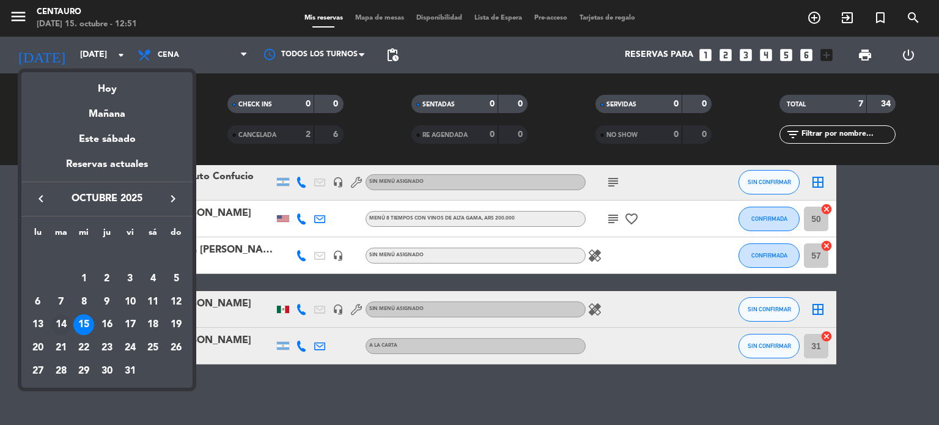
click at [64, 322] on div "14" at bounding box center [61, 324] width 21 height 21
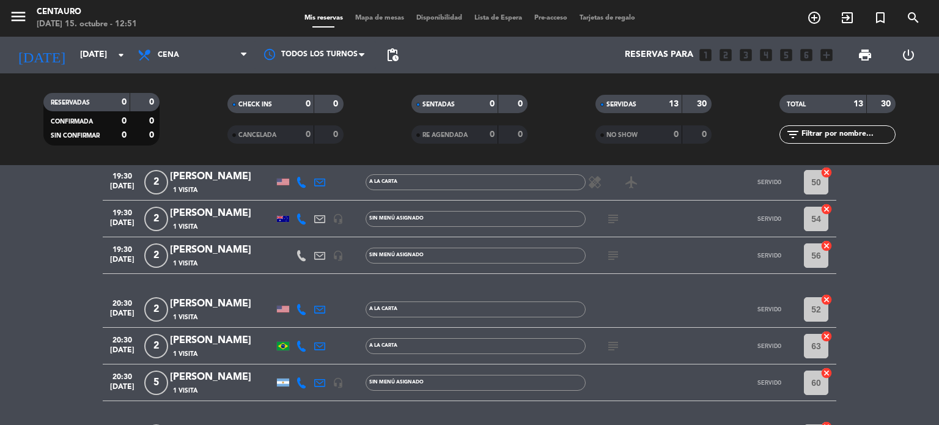
scroll to position [0, 0]
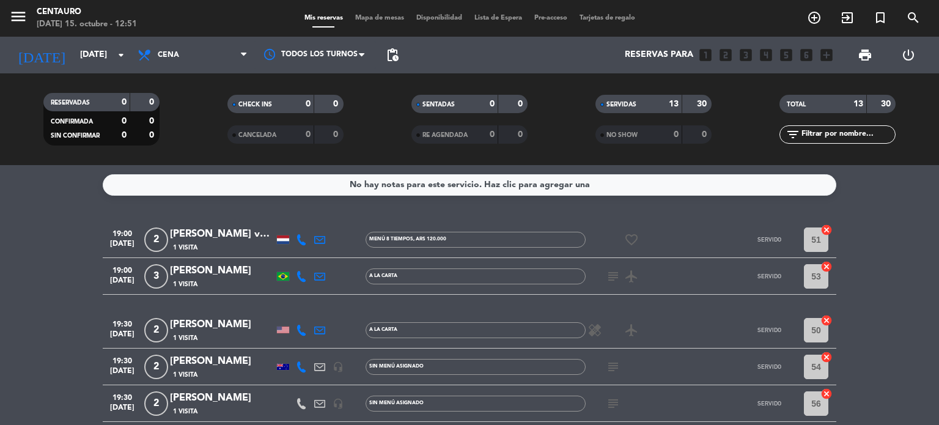
click at [301, 240] on icon at bounding box center [301, 239] width 11 height 11
click at [286, 215] on span "Copiar" at bounding box center [295, 219] width 26 height 13
click at [281, 240] on div at bounding box center [283, 239] width 12 height 9
click at [301, 331] on icon at bounding box center [301, 330] width 11 height 11
click at [287, 311] on span "Copiar" at bounding box center [295, 309] width 26 height 13
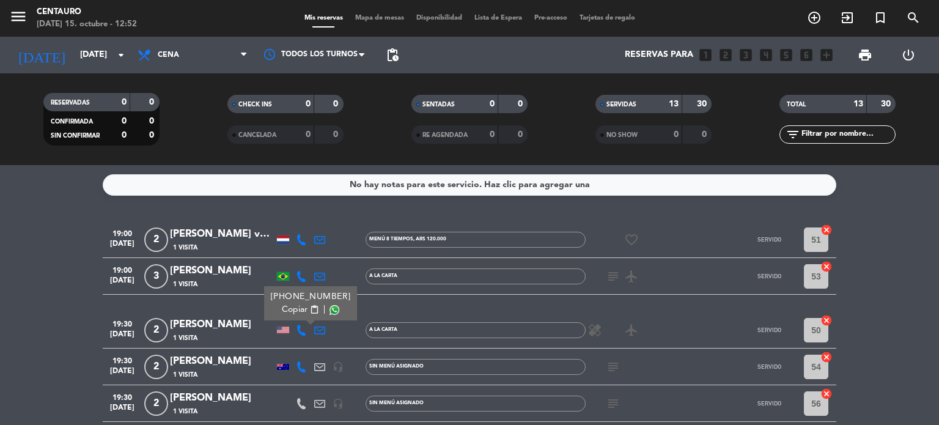
click at [303, 363] on icon at bounding box center [301, 366] width 11 height 11
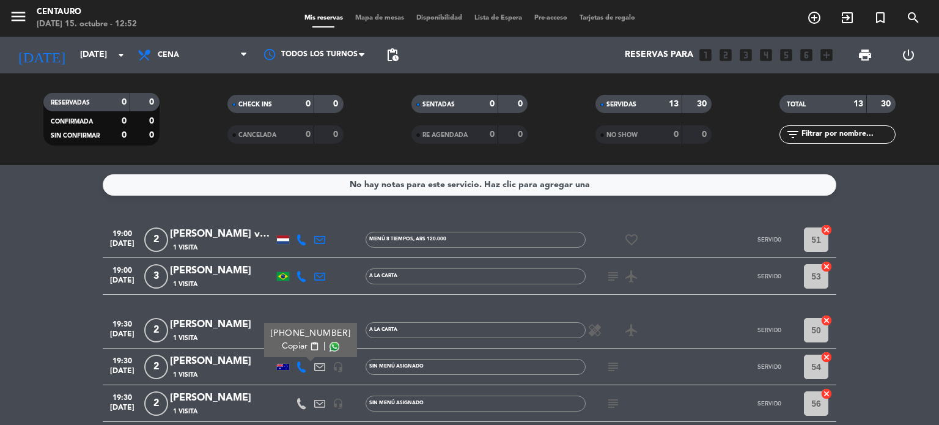
click at [282, 347] on span "Copiar" at bounding box center [295, 346] width 26 height 13
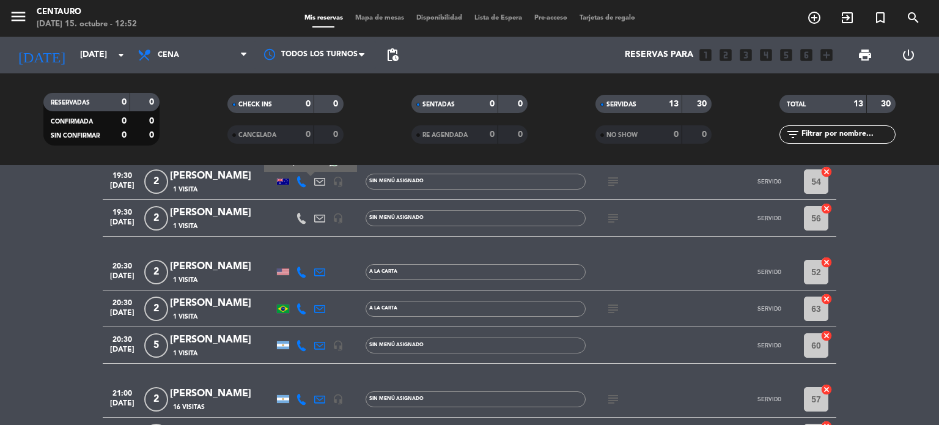
scroll to position [245, 0]
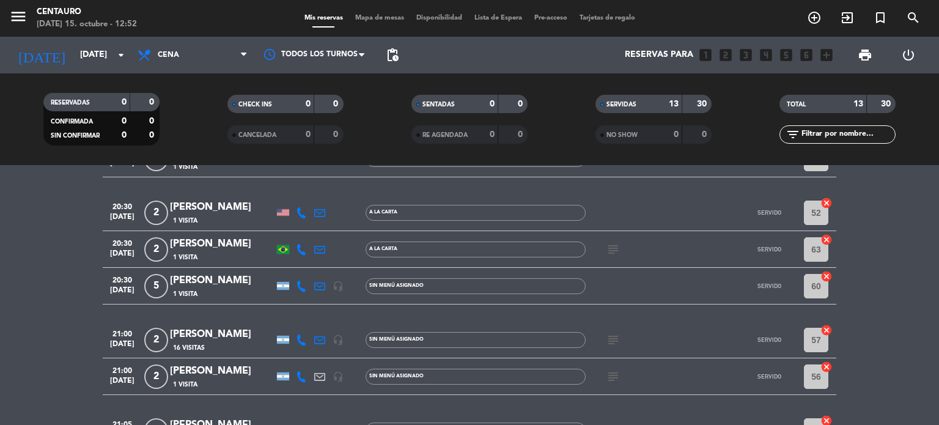
click at [305, 211] on icon at bounding box center [301, 212] width 11 height 11
click at [286, 193] on span "Copiar" at bounding box center [295, 192] width 26 height 13
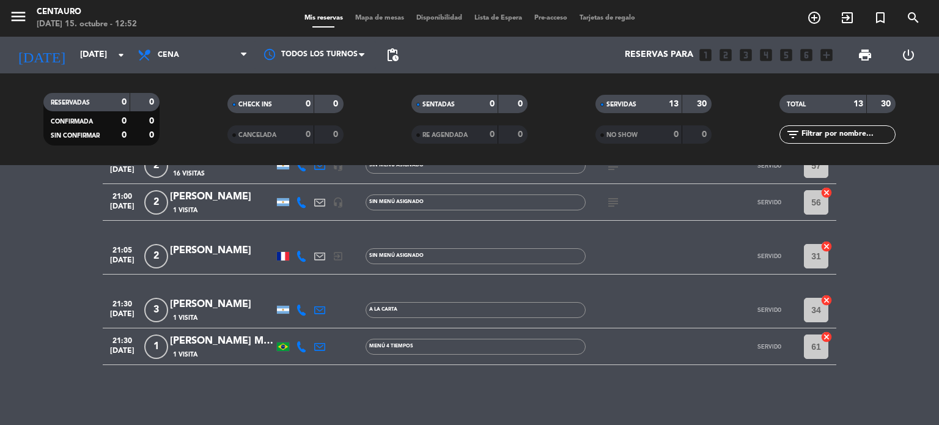
scroll to position [419, 0]
click at [287, 254] on div at bounding box center [283, 255] width 12 height 9
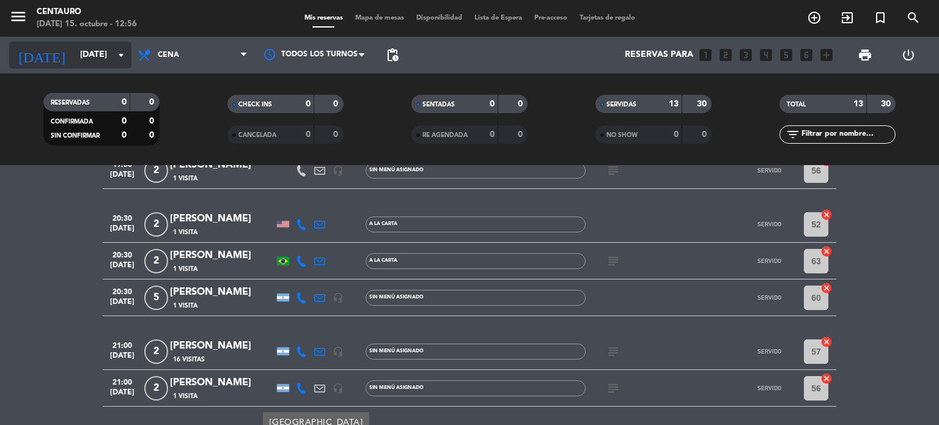
scroll to position [114, 0]
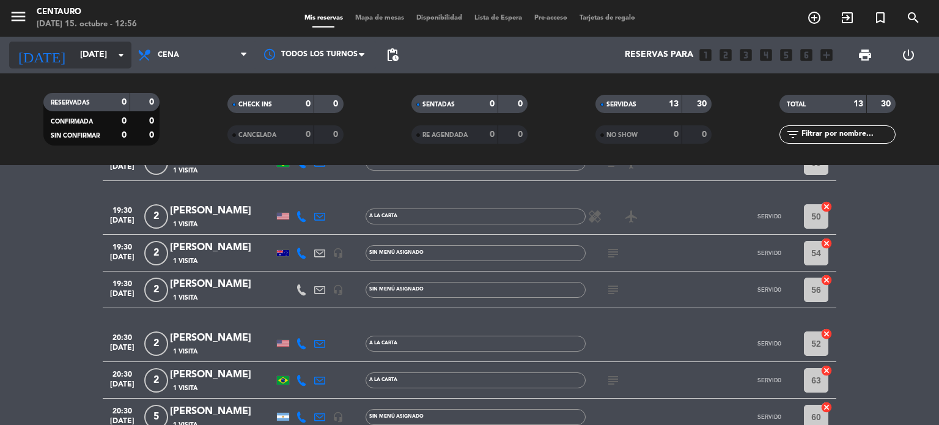
click at [89, 58] on input "[DATE]" at bounding box center [132, 55] width 116 height 22
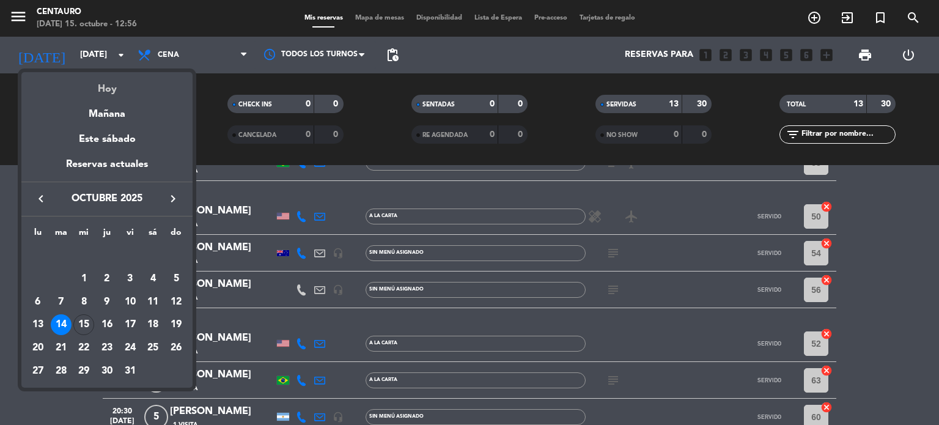
click at [108, 80] on div "Hoy" at bounding box center [106, 84] width 171 height 25
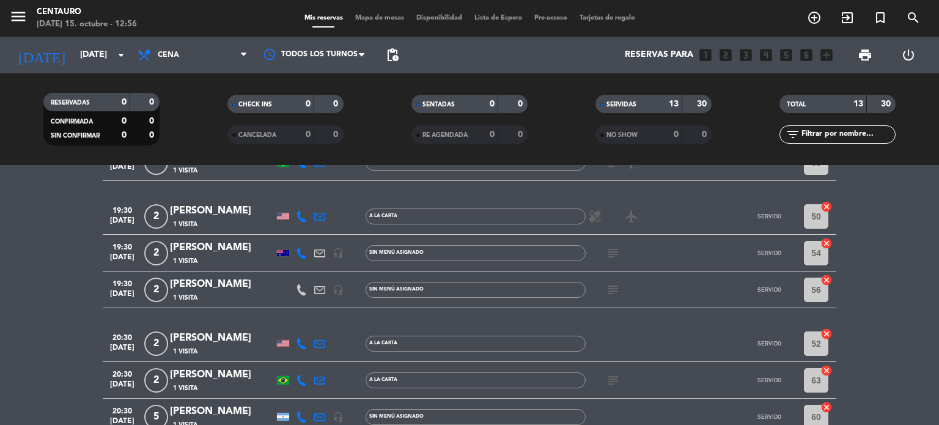
type input "[DATE]"
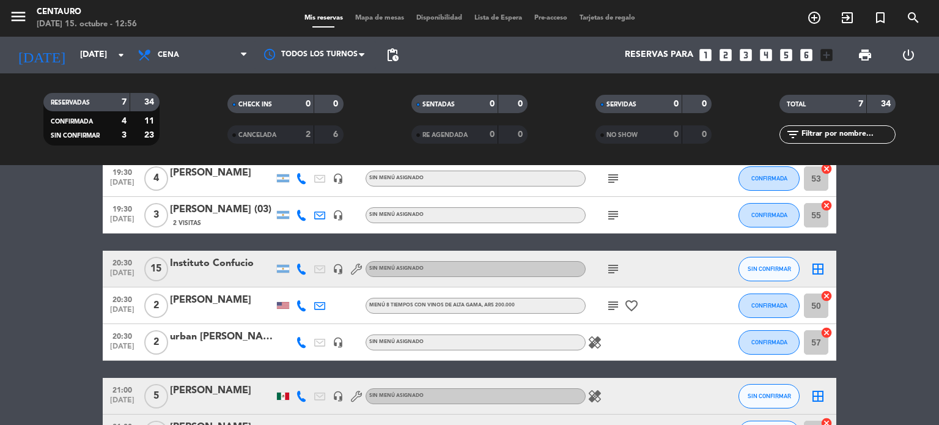
scroll to position [122, 0]
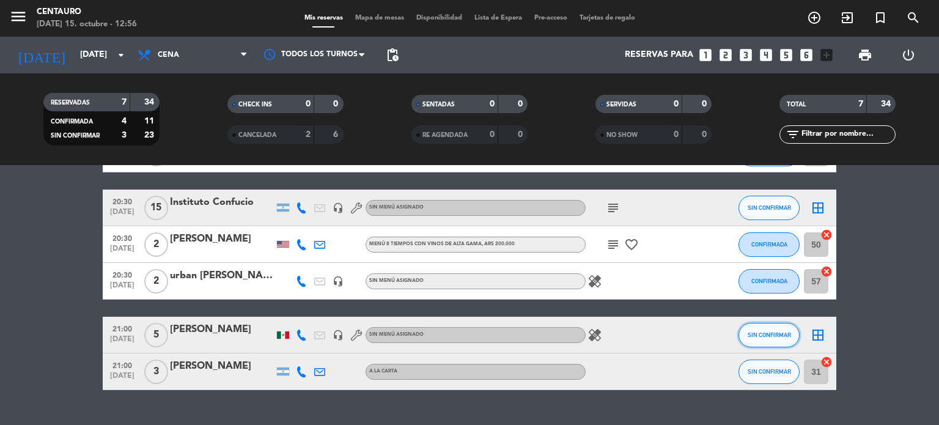
click at [788, 334] on span "SIN CONFIRMAR" at bounding box center [769, 334] width 43 height 7
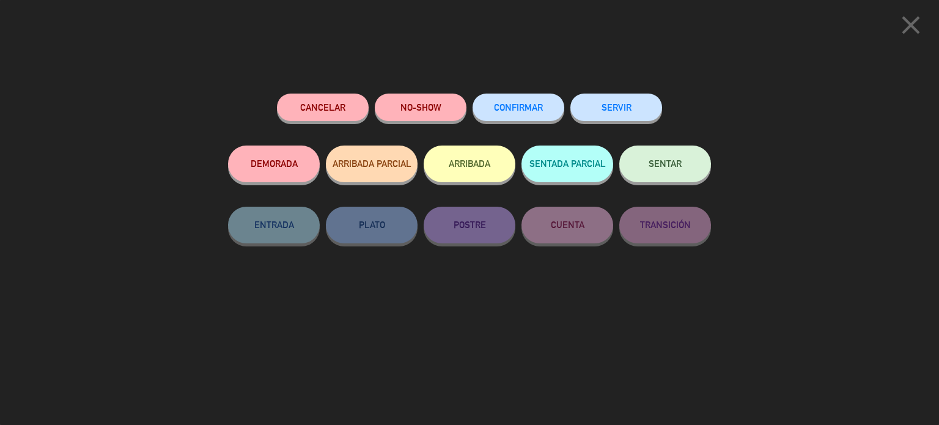
click at [504, 120] on button "CONFIRMAR" at bounding box center [519, 108] width 92 height 28
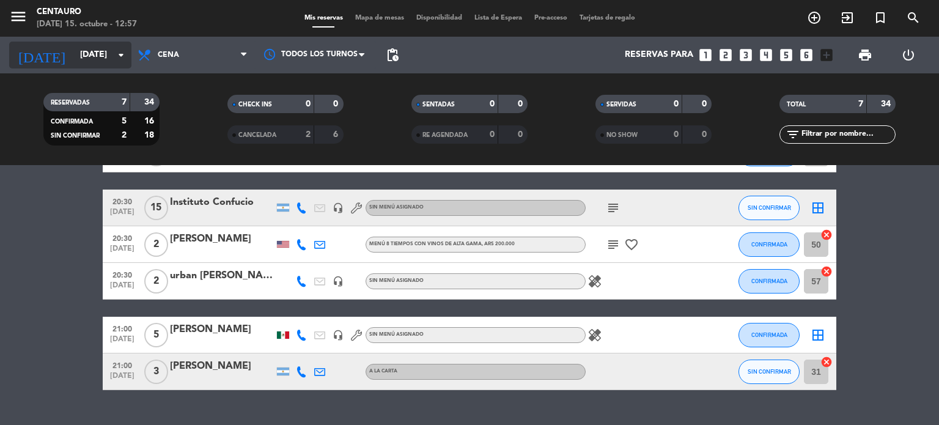
click at [74, 50] on input "[DATE]" at bounding box center [132, 55] width 116 height 22
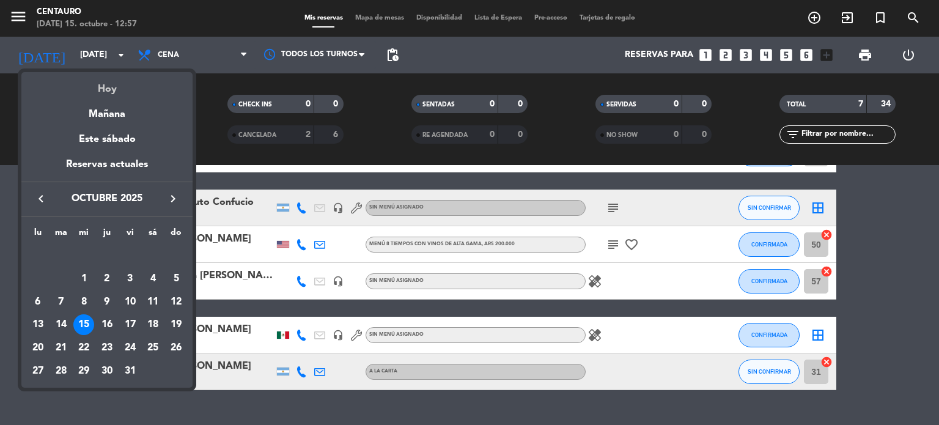
click at [146, 86] on div "Hoy" at bounding box center [106, 84] width 171 height 25
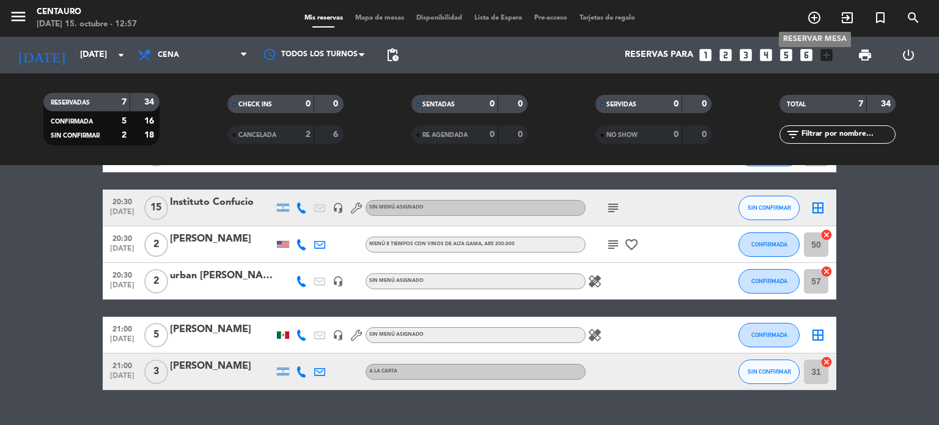
click at [812, 17] on icon "add_circle_outline" at bounding box center [814, 17] width 15 height 15
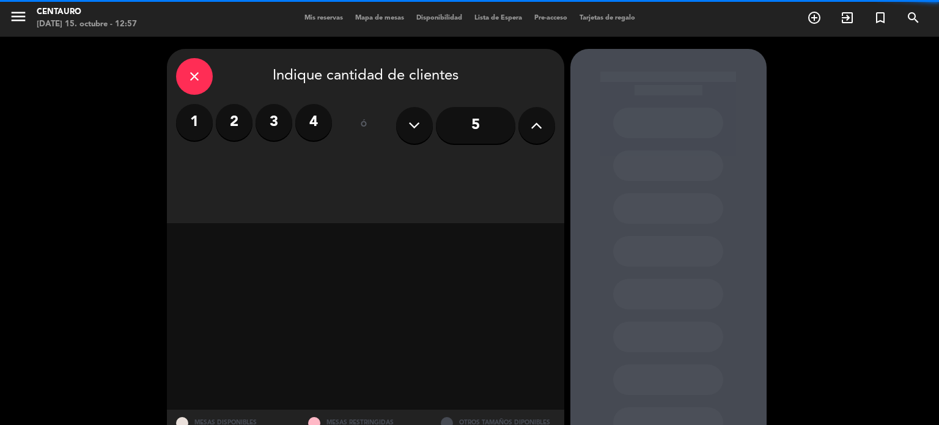
click at [232, 120] on label "2" at bounding box center [234, 122] width 37 height 37
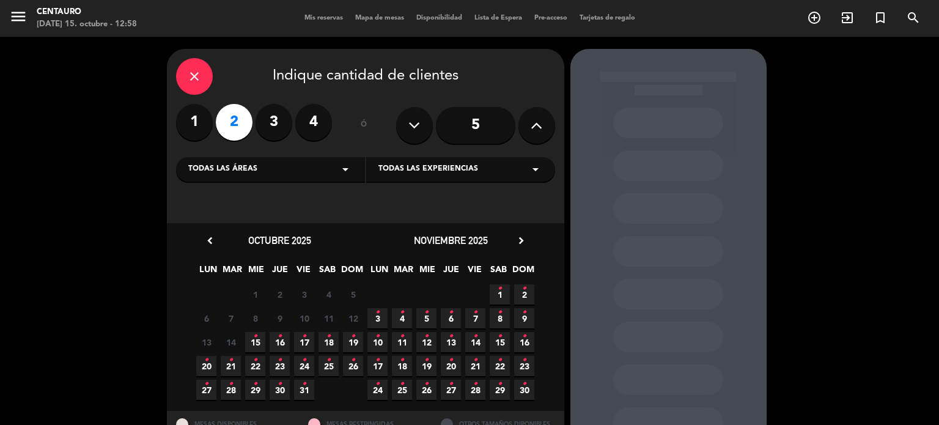
click at [519, 235] on icon "chevron_right" at bounding box center [521, 240] width 13 height 13
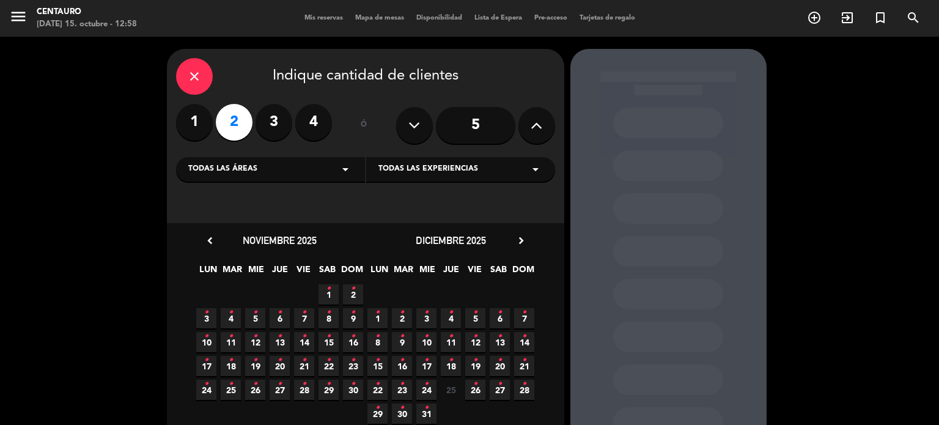
click at [427, 343] on icon "•" at bounding box center [426, 337] width 4 height 20
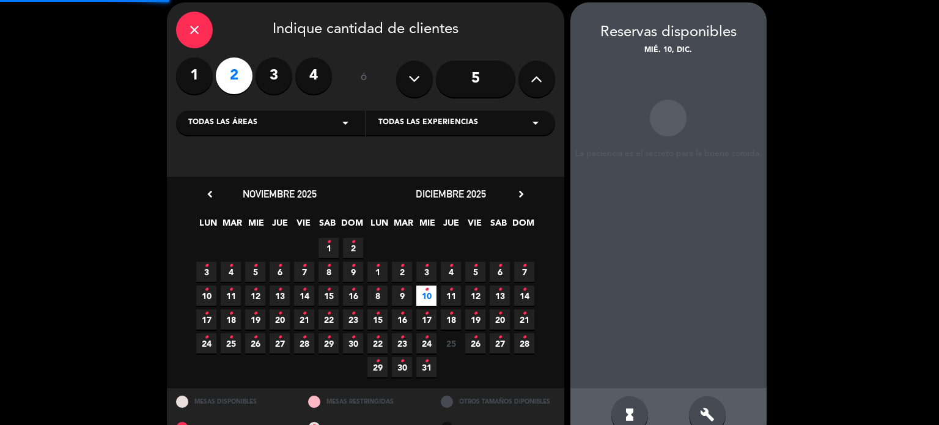
scroll to position [49, 0]
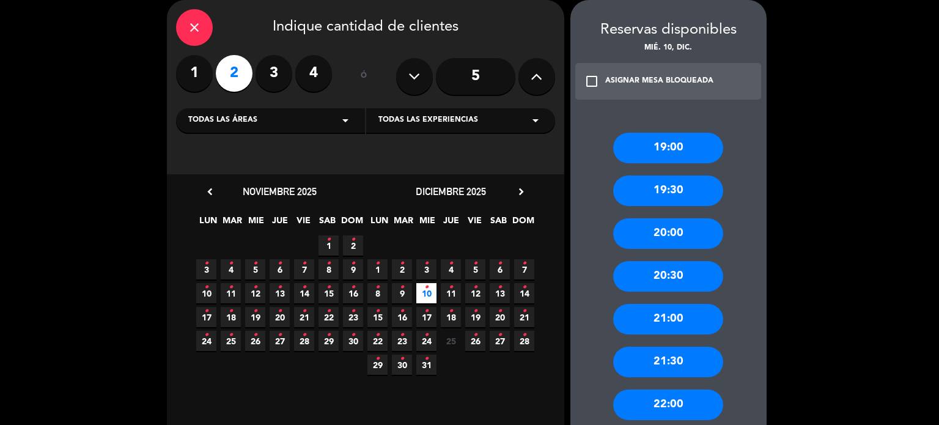
click at [672, 245] on div "20:00" at bounding box center [668, 233] width 110 height 31
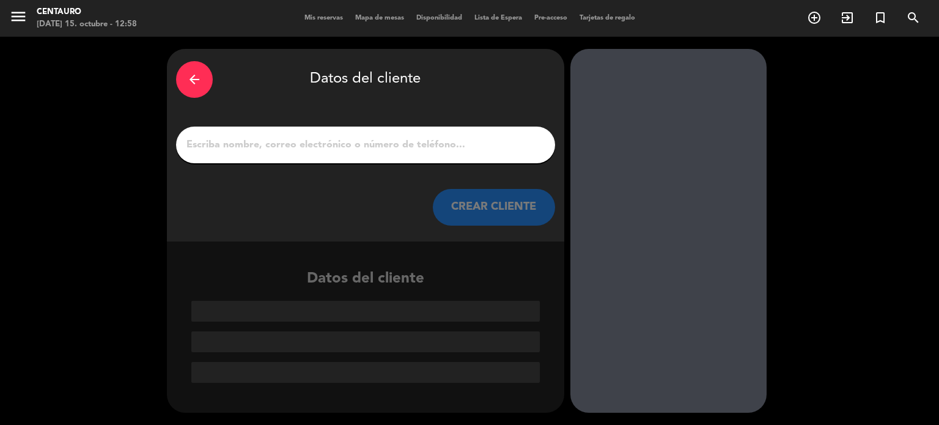
click at [331, 143] on input "1" at bounding box center [365, 144] width 361 height 17
paste input "[PERSON_NAME] x 2"
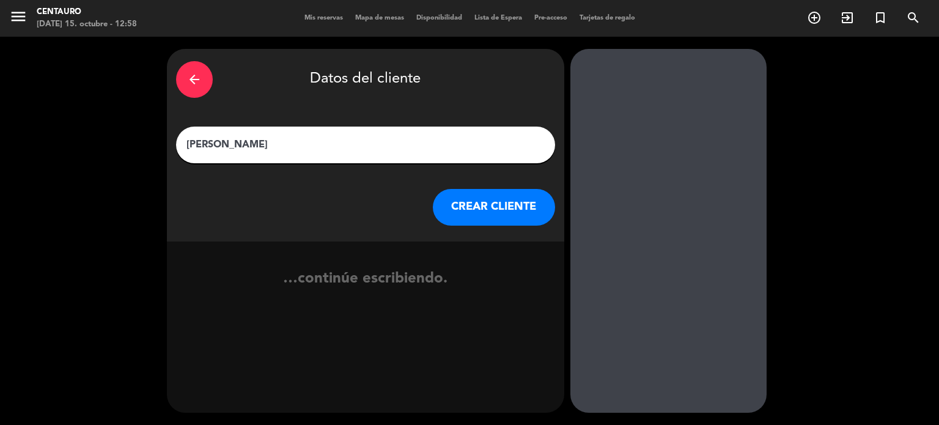
type input "[PERSON_NAME]"
click at [497, 206] on button "CREAR CLIENTE" at bounding box center [494, 207] width 122 height 37
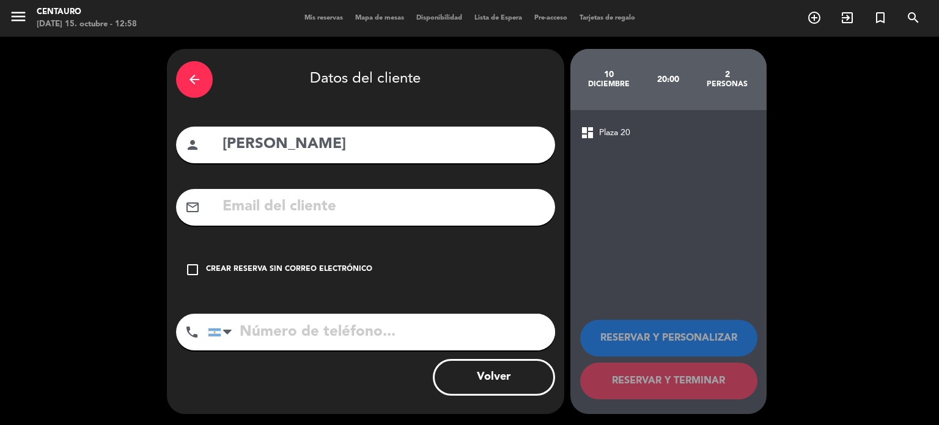
click at [231, 180] on div "arrow_back Datos del cliente person [PERSON_NAME] mail_outline check_box_outlin…" at bounding box center [365, 231] width 397 height 365
click at [242, 199] on input "text" at bounding box center [383, 206] width 325 height 25
paste input "[PERSON_NAME][EMAIL_ADDRESS][PERSON_NAME][PERSON_NAME][DOMAIN_NAME]"
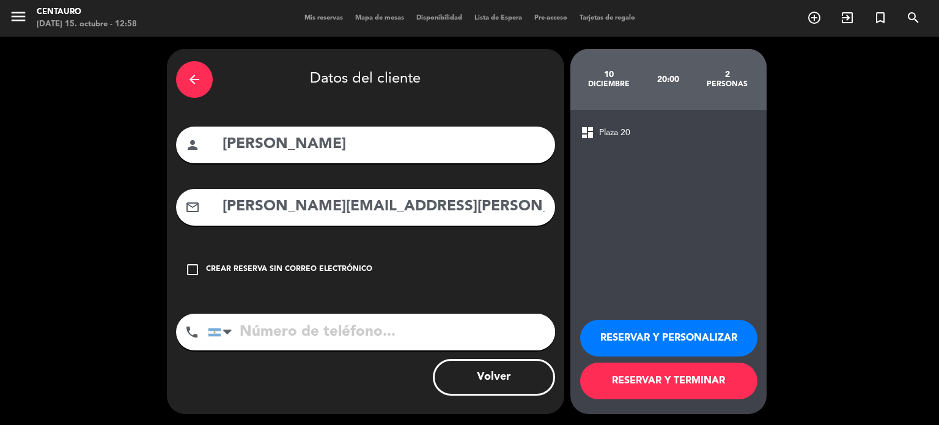
type input "[PERSON_NAME][EMAIL_ADDRESS][PERSON_NAME][PERSON_NAME][DOMAIN_NAME]"
click at [192, 270] on icon "check_box_outline_blank" at bounding box center [192, 269] width 15 height 15
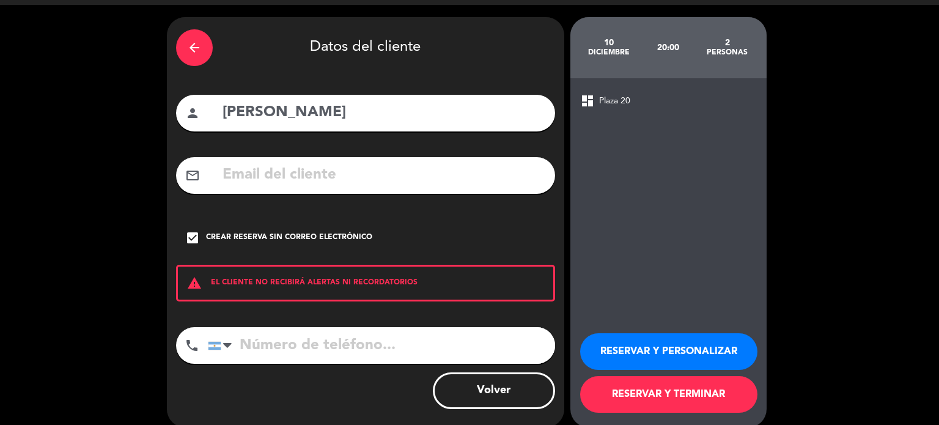
scroll to position [46, 0]
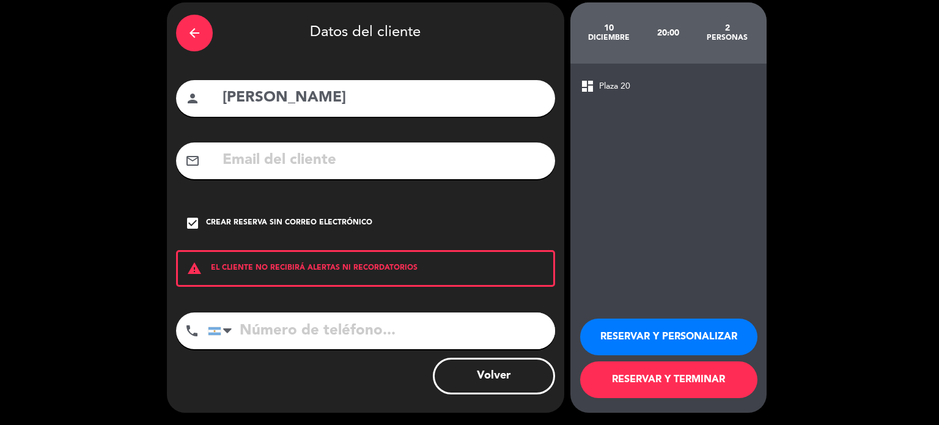
click at [191, 222] on icon "check_box" at bounding box center [192, 223] width 15 height 15
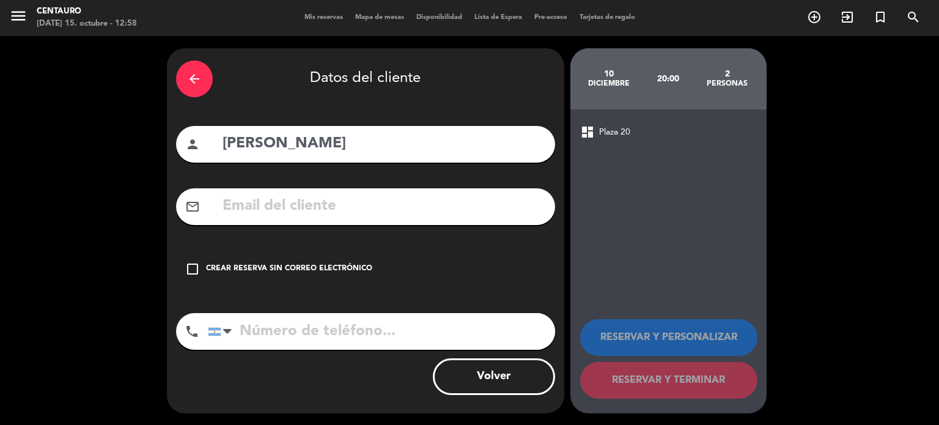
drag, startPoint x: 247, startPoint y: 219, endPoint x: 250, endPoint y: 211, distance: 8.5
click at [247, 218] on div "mail_outline" at bounding box center [365, 206] width 379 height 37
click at [250, 211] on input "text" at bounding box center [383, 206] width 325 height 25
paste input "[PERSON_NAME][EMAIL_ADDRESS][PERSON_NAME][PERSON_NAME][DOMAIN_NAME]"
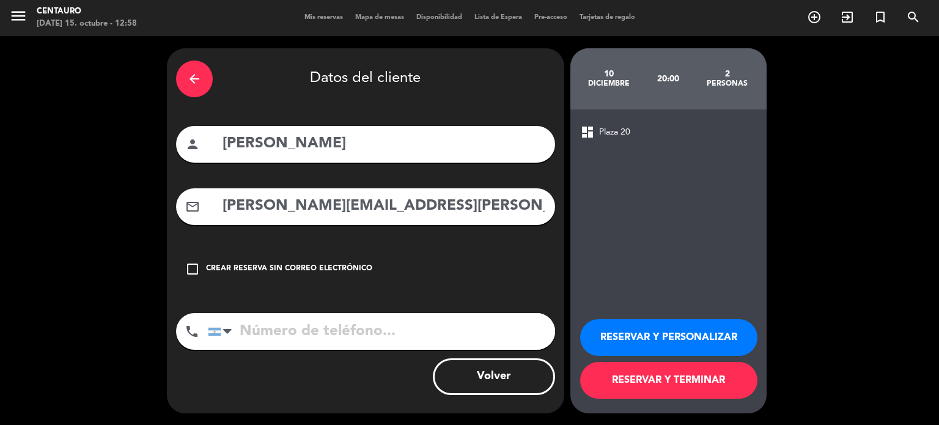
type input "[PERSON_NAME][EMAIL_ADDRESS][PERSON_NAME][PERSON_NAME][DOMAIN_NAME]"
click at [396, 345] on input "tel" at bounding box center [381, 331] width 347 height 37
paste input "[PHONE_NUMBER]"
type input "[PHONE_NUMBER]"
click at [665, 344] on button "RESERVAR Y PERSONALIZAR" at bounding box center [668, 337] width 177 height 37
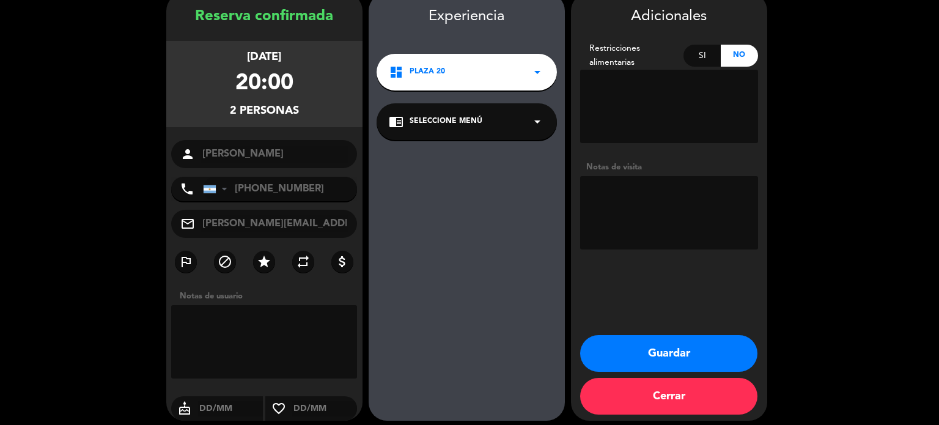
scroll to position [64, 0]
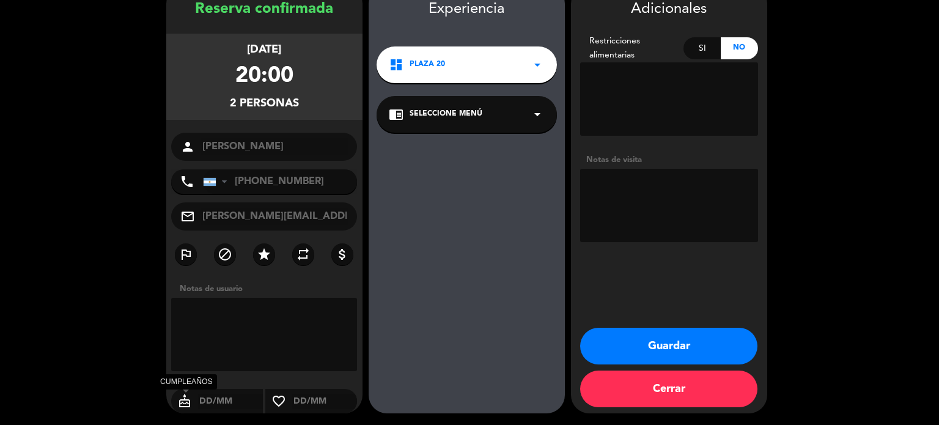
click at [180, 403] on icon "cake" at bounding box center [184, 401] width 27 height 15
click at [500, 61] on div "dashboard Plaza 20 arrow_drop_down" at bounding box center [467, 64] width 180 height 37
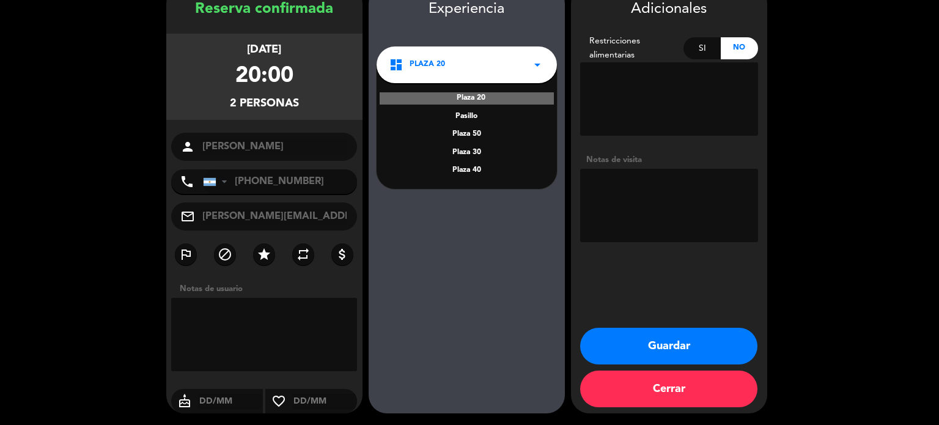
click at [476, 118] on div "Pasillo" at bounding box center [467, 117] width 156 height 12
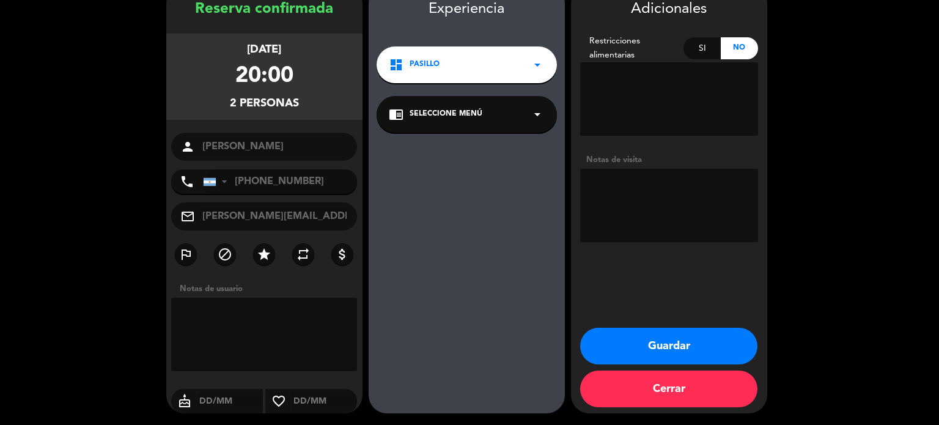
click at [701, 173] on textarea at bounding box center [669, 205] width 178 height 73
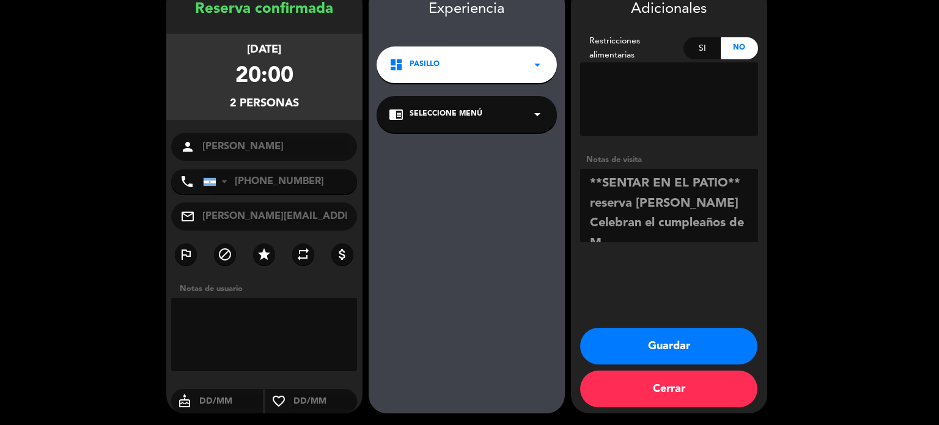
scroll to position [9, 0]
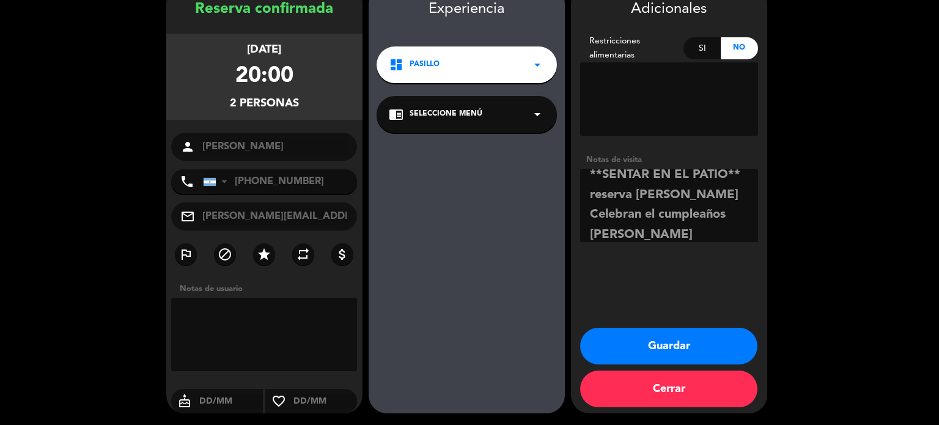
type textarea "**SENTAR EN EL PATIO** reserva [PERSON_NAME] Celebran el cumpleaños [PERSON_NAM…"
click at [693, 342] on button "Guardar" at bounding box center [668, 346] width 177 height 37
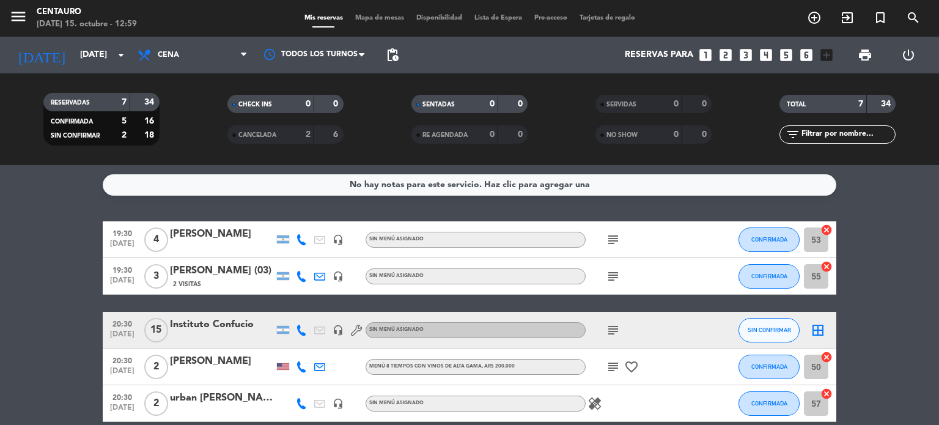
scroll to position [148, 0]
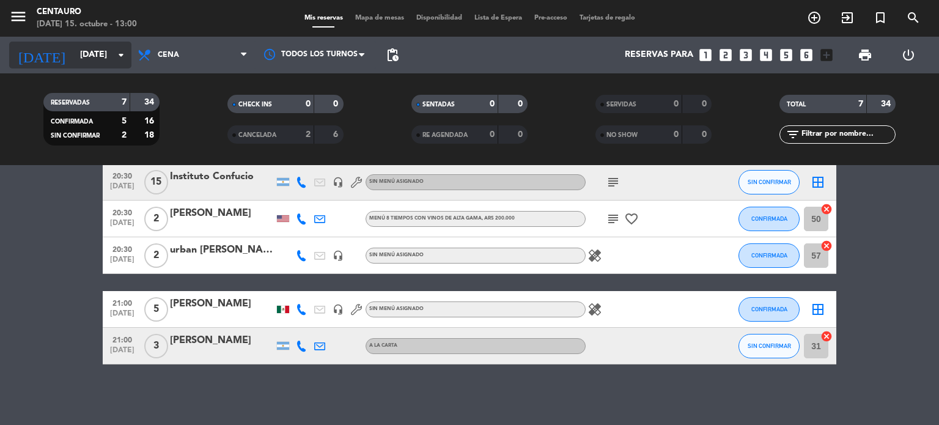
click at [94, 57] on input "[DATE]" at bounding box center [132, 55] width 116 height 22
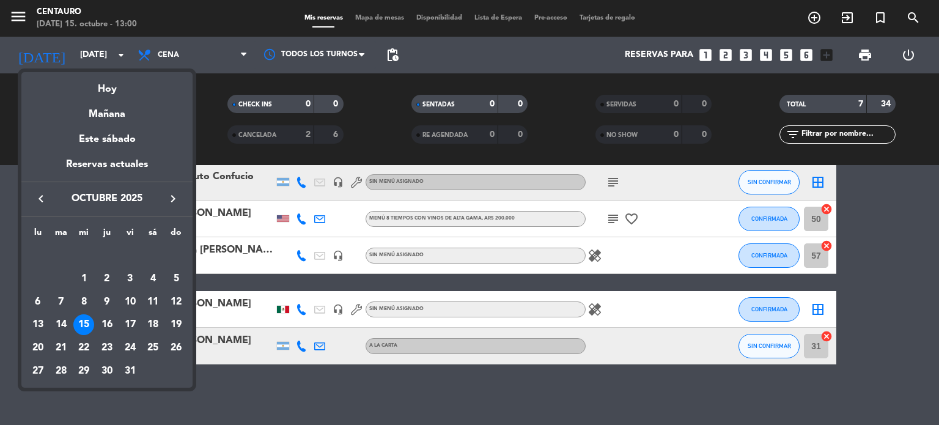
click at [177, 196] on icon "keyboard_arrow_right" at bounding box center [173, 198] width 15 height 15
click at [85, 301] on div "10" at bounding box center [83, 302] width 21 height 21
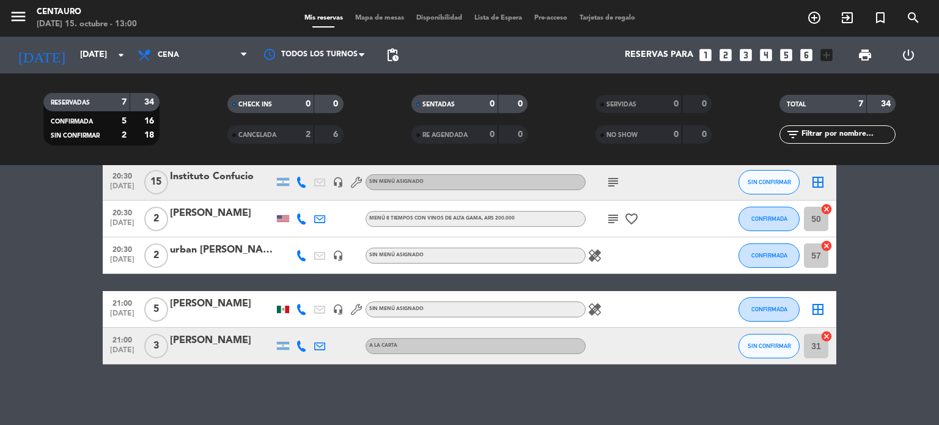
type input "mié. 10 dic."
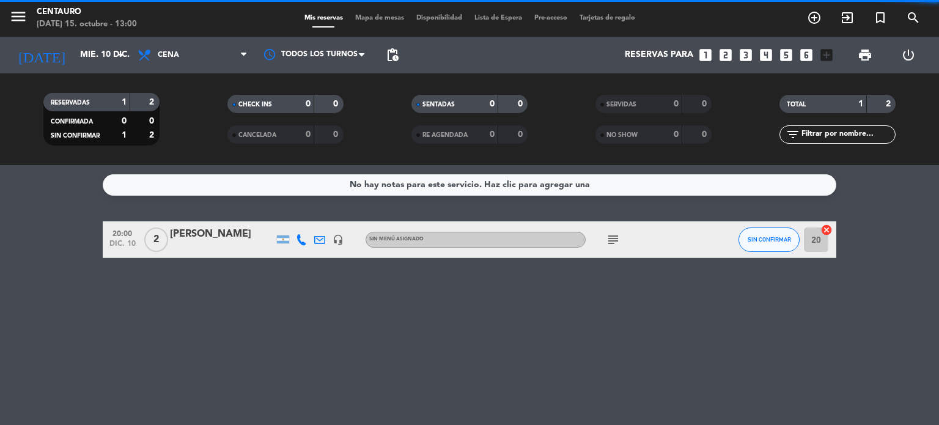
scroll to position [0, 0]
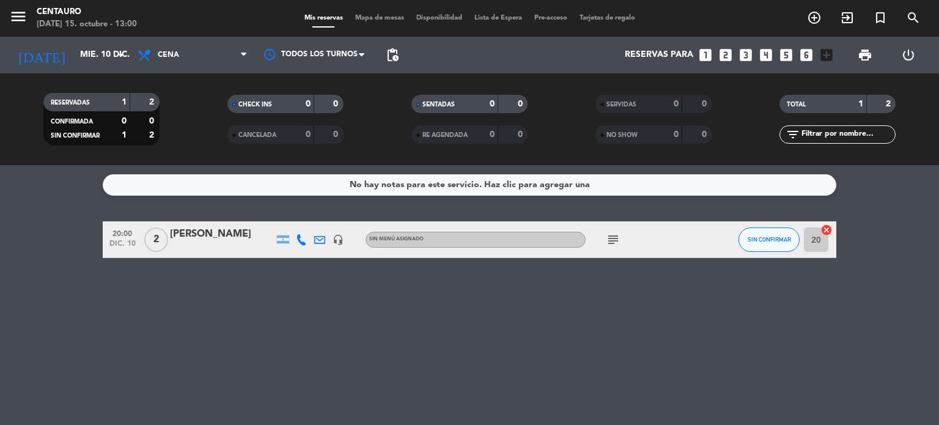
click at [393, 17] on span "Mapa de mesas" at bounding box center [379, 18] width 61 height 7
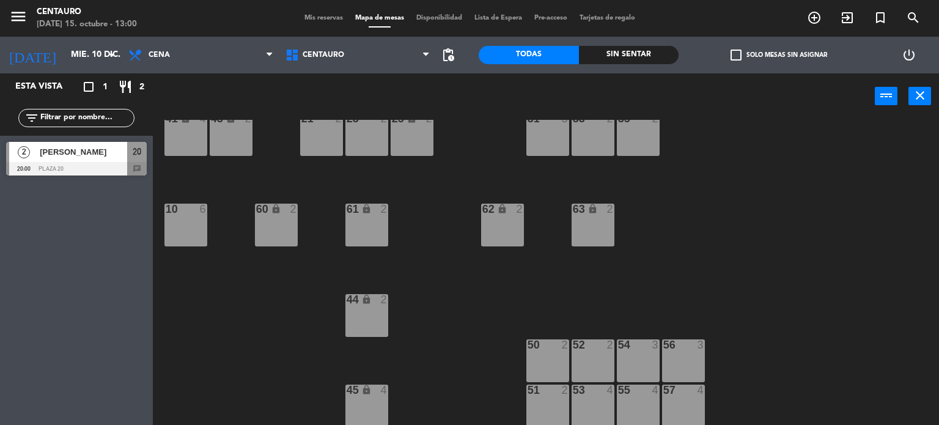
scroll to position [75, 0]
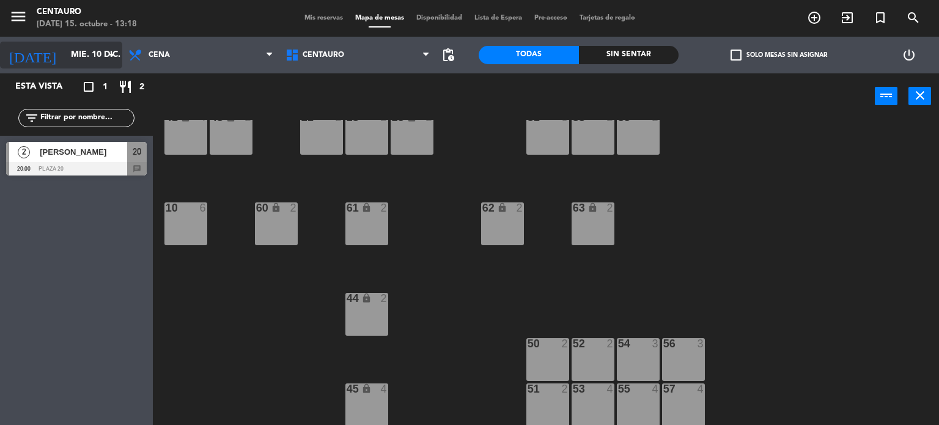
click at [65, 60] on input "mié. 10 dic." at bounding box center [123, 55] width 116 height 22
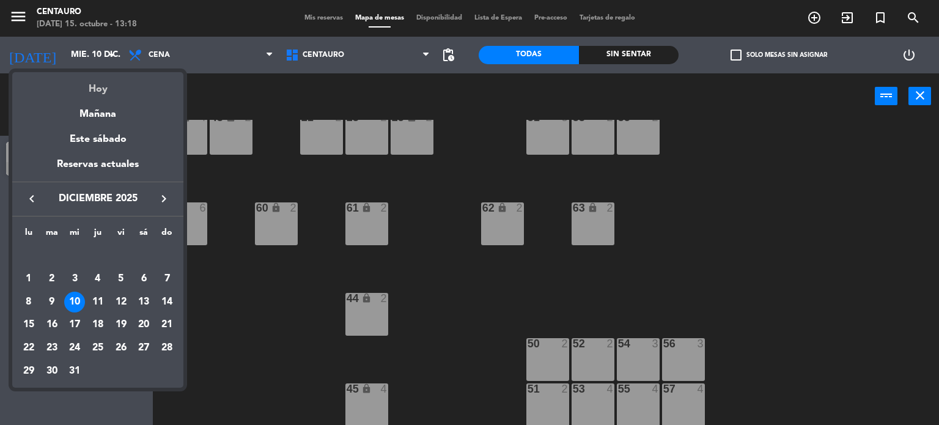
click at [91, 92] on div "Hoy" at bounding box center [97, 84] width 171 height 25
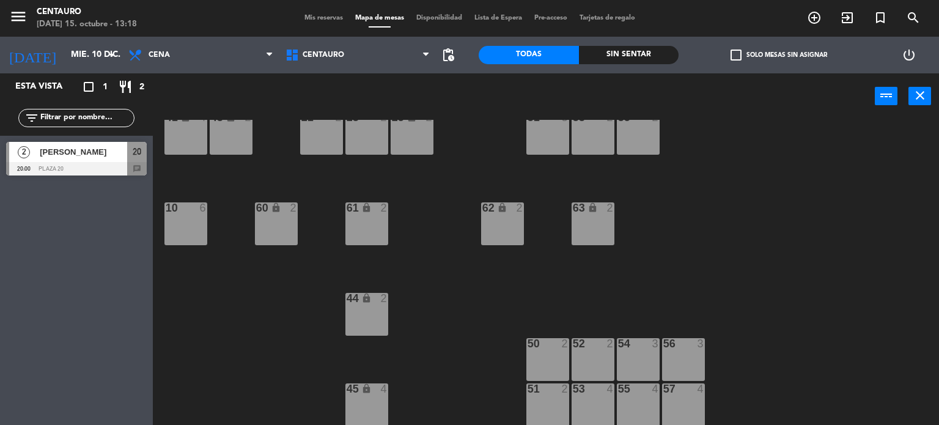
type input "[DATE]"
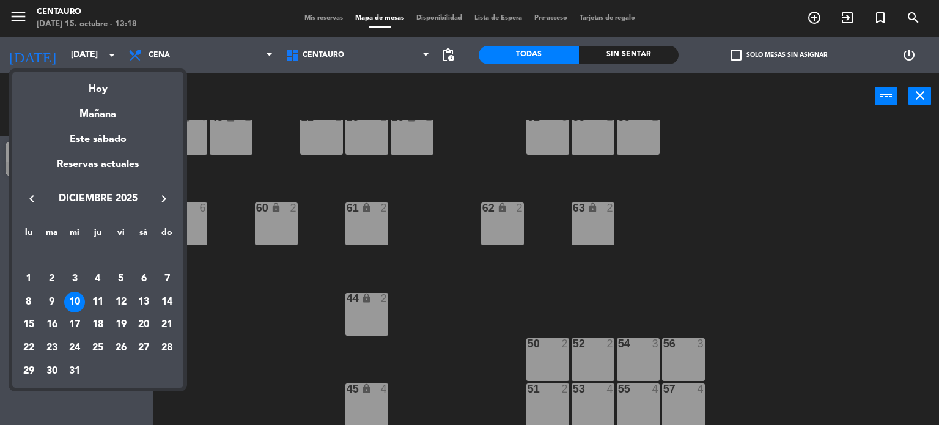
scroll to position [0, 0]
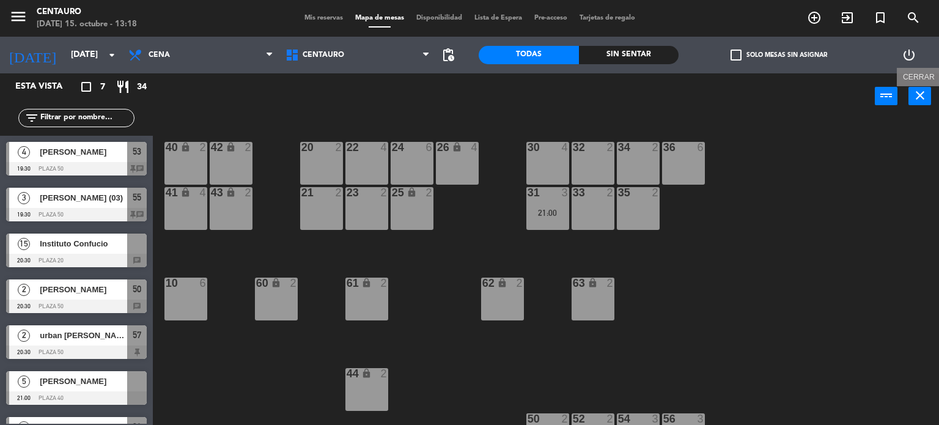
click at [924, 94] on icon "close" at bounding box center [920, 95] width 15 height 15
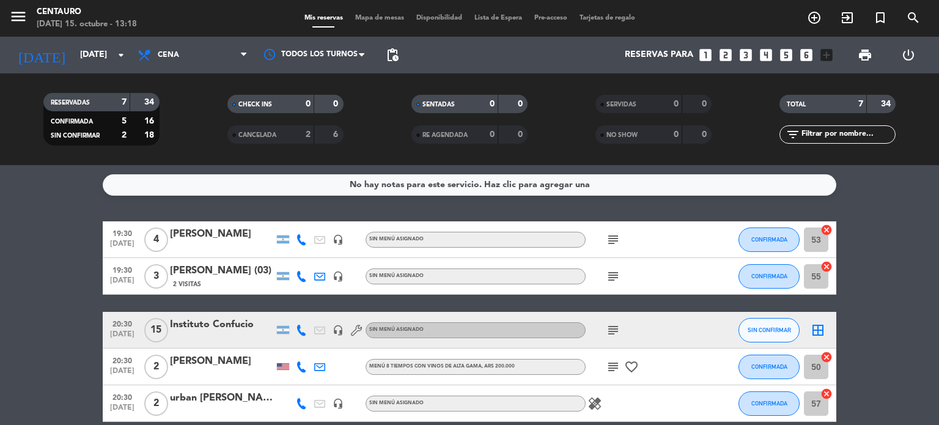
click at [857, 216] on div "No hay notas para este servicio. Haz clic para agregar una 19:30 [DATE] 4 [PERS…" at bounding box center [469, 295] width 939 height 260
click at [74, 51] on input "[DATE]" at bounding box center [132, 55] width 116 height 22
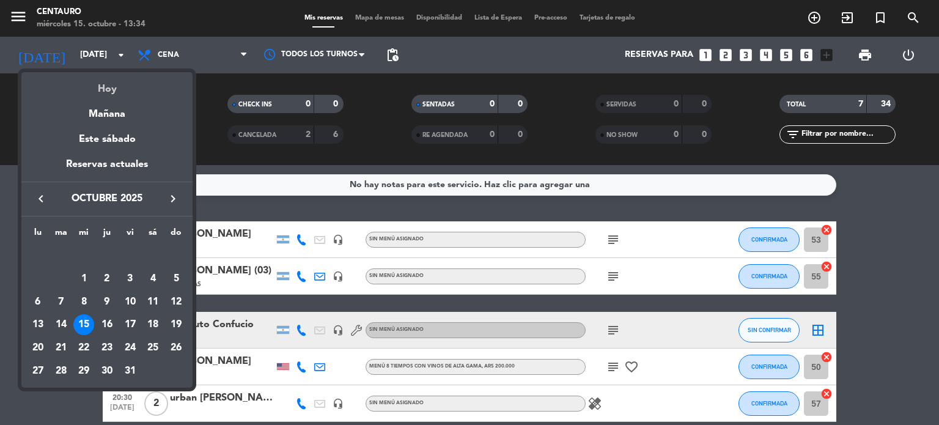
click at [110, 76] on div "Hoy" at bounding box center [106, 84] width 171 height 25
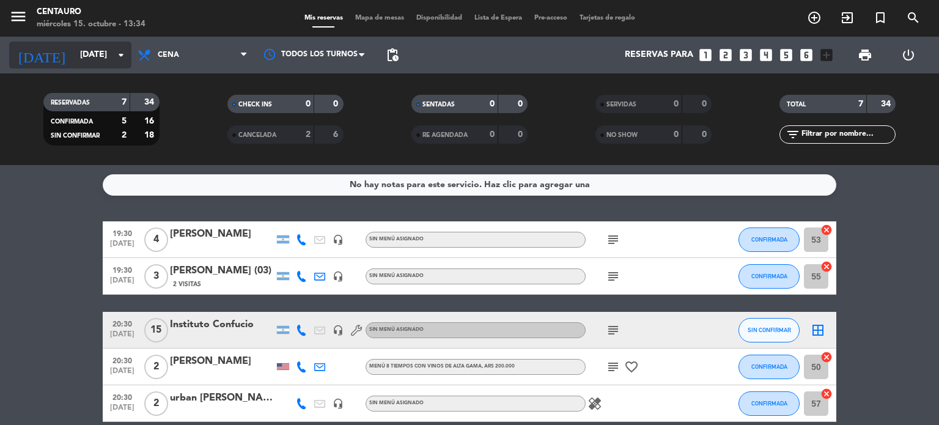
click at [99, 56] on input "[DATE]" at bounding box center [132, 55] width 116 height 22
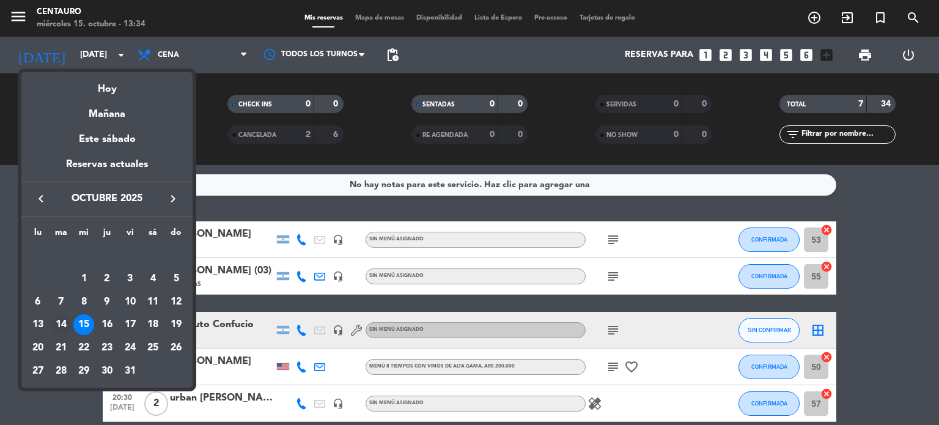
click at [61, 319] on div "14" at bounding box center [61, 324] width 21 height 21
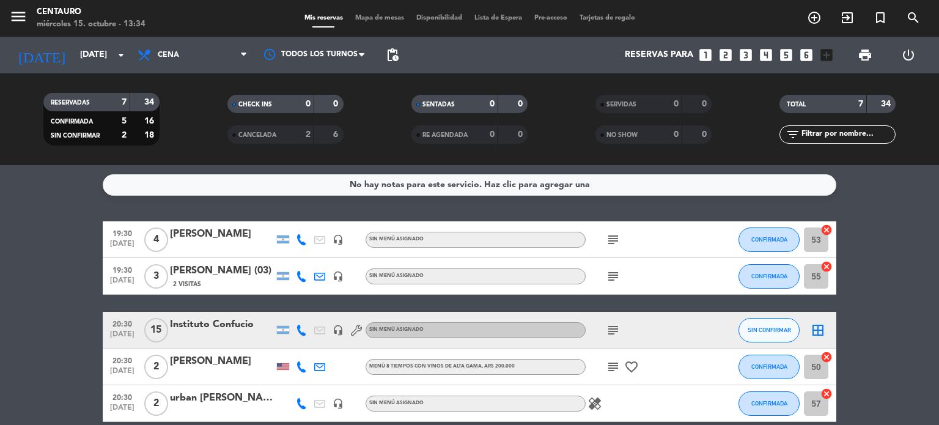
type input "[DATE]"
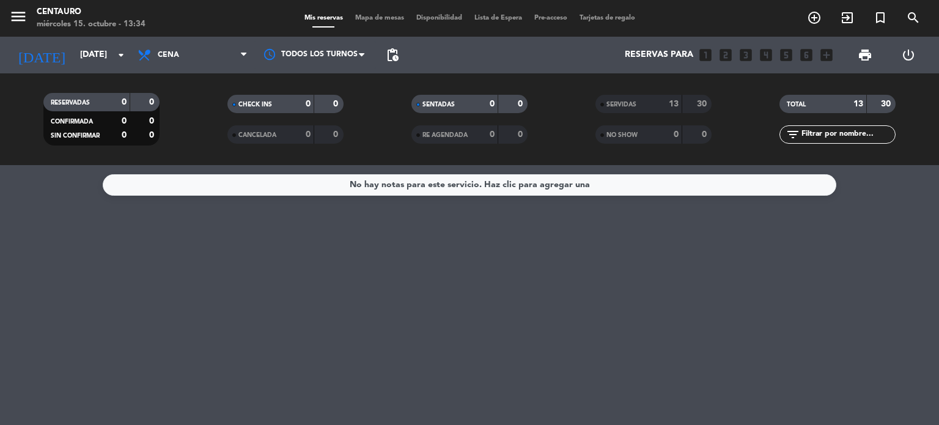
click at [658, 100] on div "13" at bounding box center [667, 104] width 24 height 14
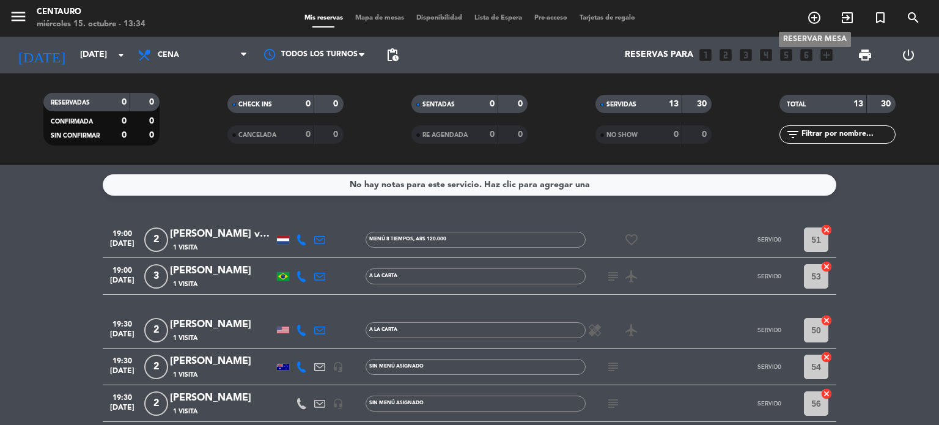
click at [818, 19] on icon "add_circle_outline" at bounding box center [814, 17] width 15 height 15
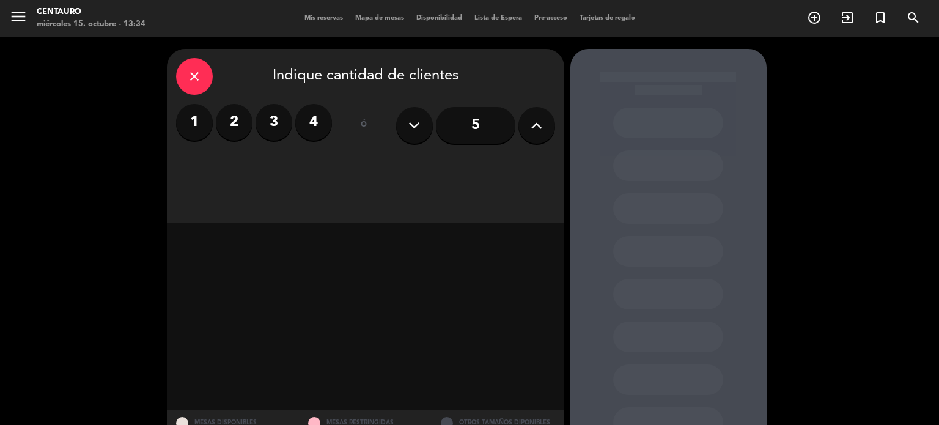
click at [248, 130] on label "2" at bounding box center [234, 122] width 37 height 37
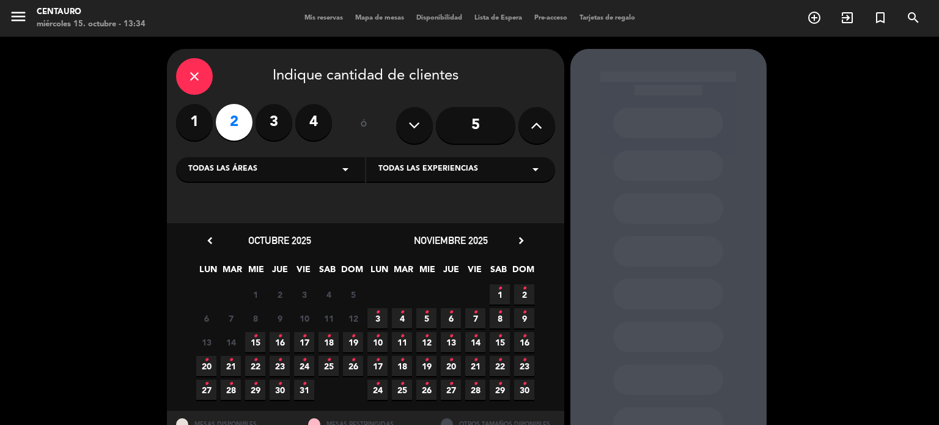
click at [278, 342] on icon "•" at bounding box center [280, 337] width 4 height 20
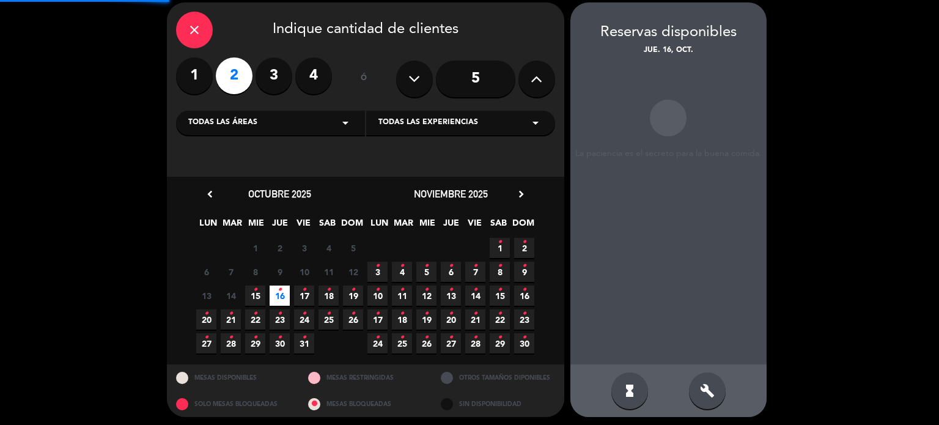
scroll to position [49, 0]
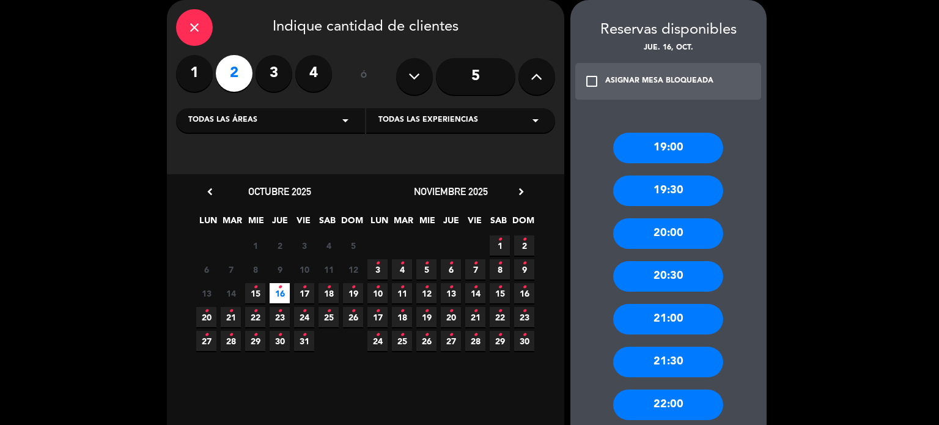
click at [689, 200] on div "19:30" at bounding box center [668, 190] width 110 height 31
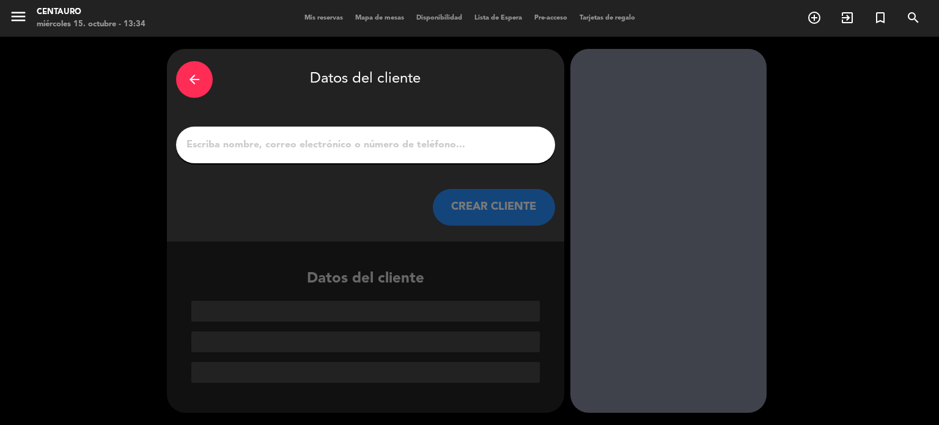
click at [396, 131] on div at bounding box center [365, 145] width 379 height 37
click at [402, 141] on input "1" at bounding box center [365, 144] width 361 height 17
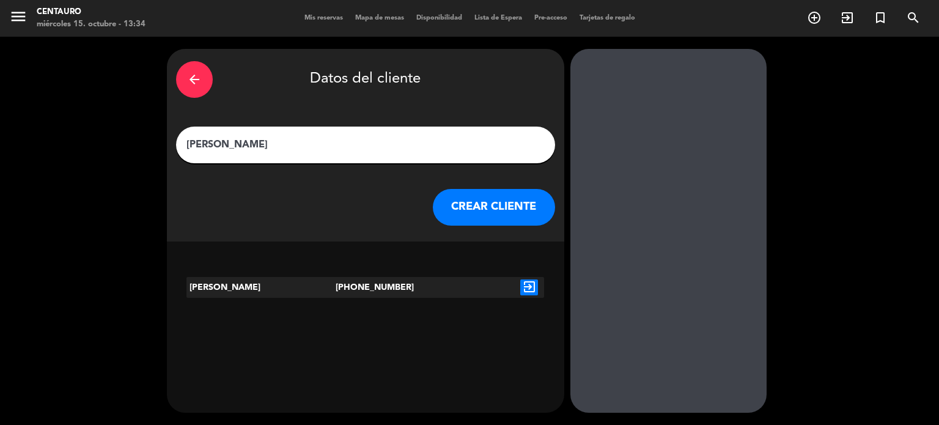
type input "[PERSON_NAME]"
click at [531, 288] on icon "exit_to_app" at bounding box center [529, 287] width 18 height 16
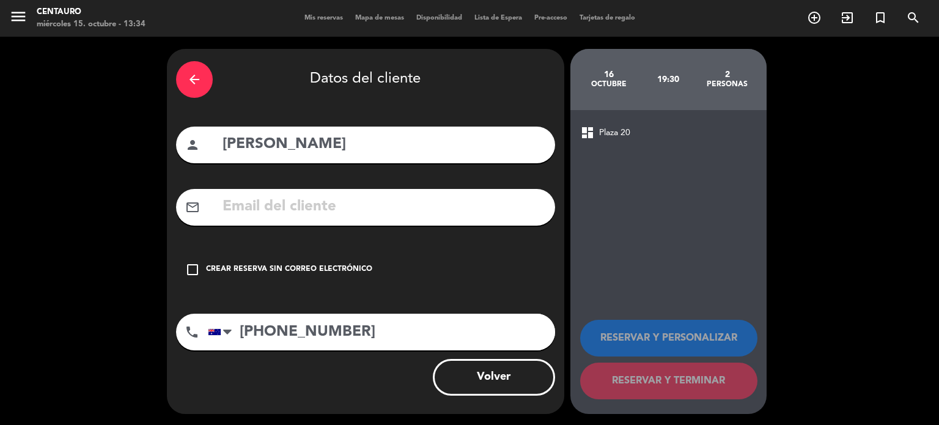
click at [193, 273] on icon "check_box_outline_blank" at bounding box center [192, 269] width 15 height 15
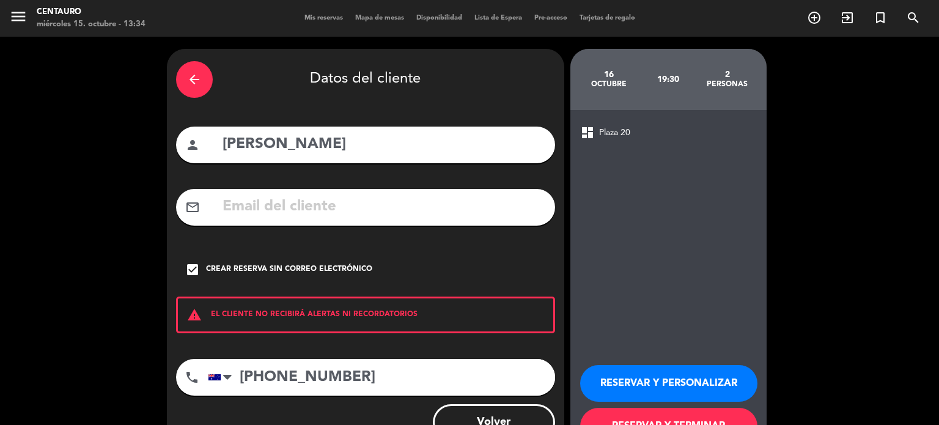
click at [703, 375] on button "RESERVAR Y PERSONALIZAR" at bounding box center [668, 383] width 177 height 37
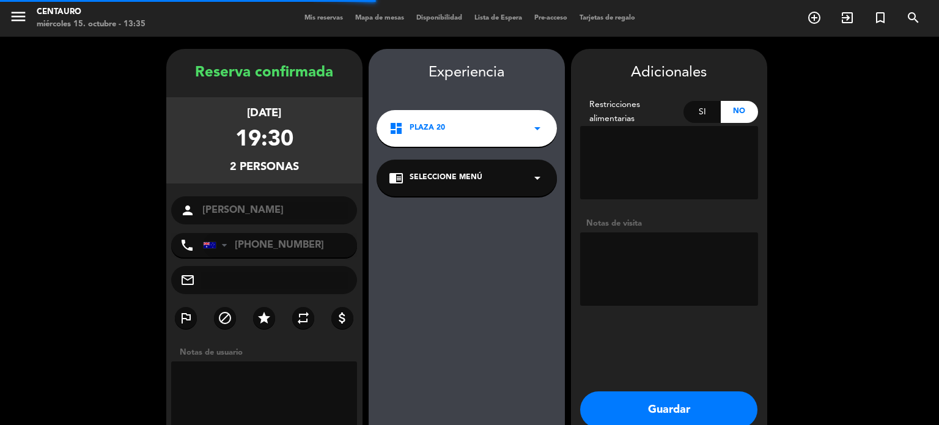
scroll to position [49, 0]
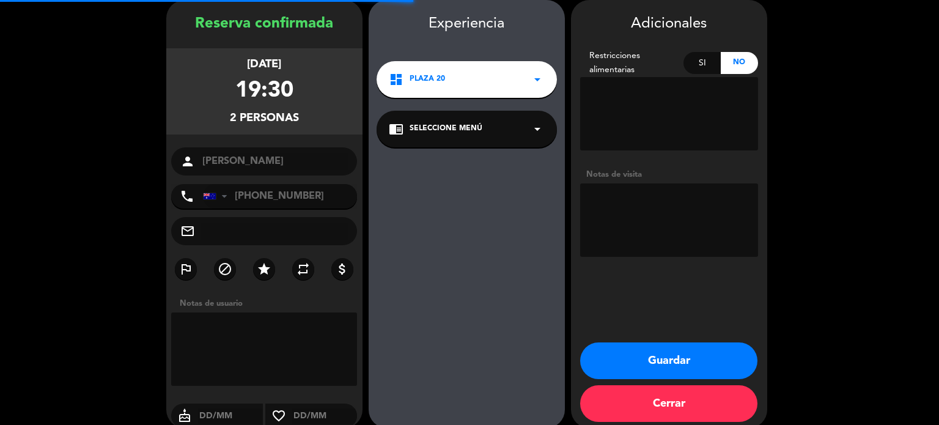
click at [509, 124] on div "chrome_reader_mode Seleccione Menú arrow_drop_down" at bounding box center [467, 129] width 180 height 37
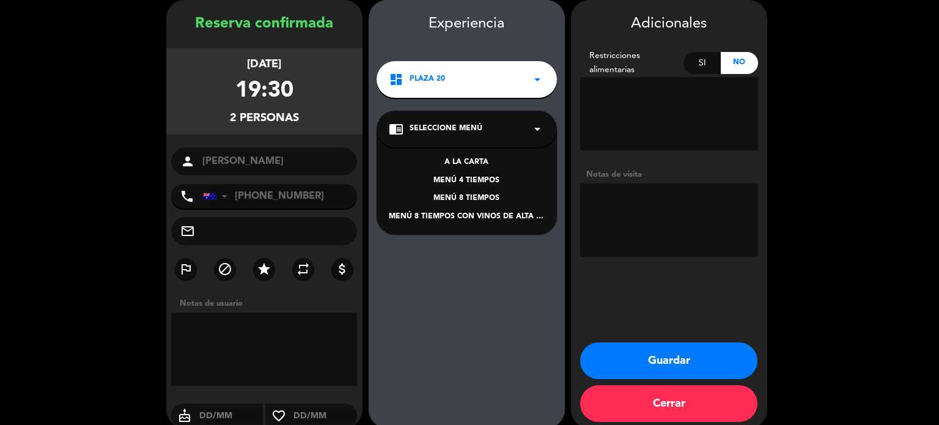
drag, startPoint x: 504, startPoint y: 94, endPoint x: 509, endPoint y: 76, distance: 18.4
click at [504, 92] on div "dashboard Plaza 20 arrow_drop_down" at bounding box center [467, 79] width 180 height 37
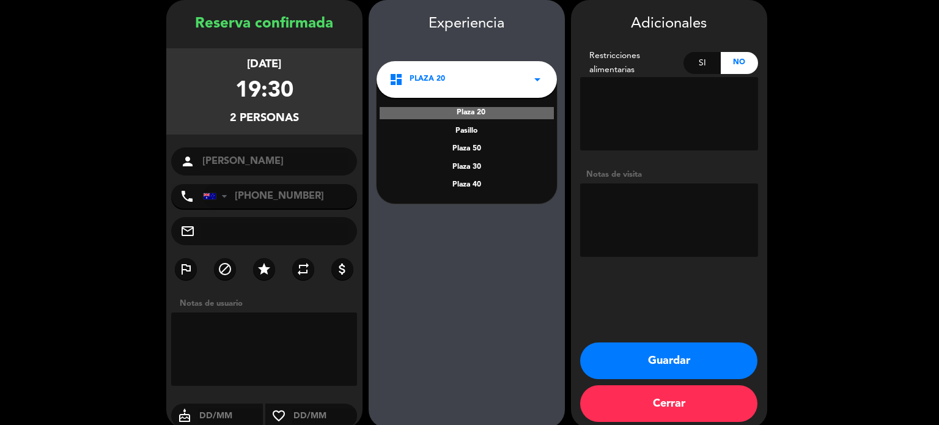
click at [509, 76] on div "dashboard Plaza 20 arrow_drop_down" at bounding box center [467, 79] width 180 height 37
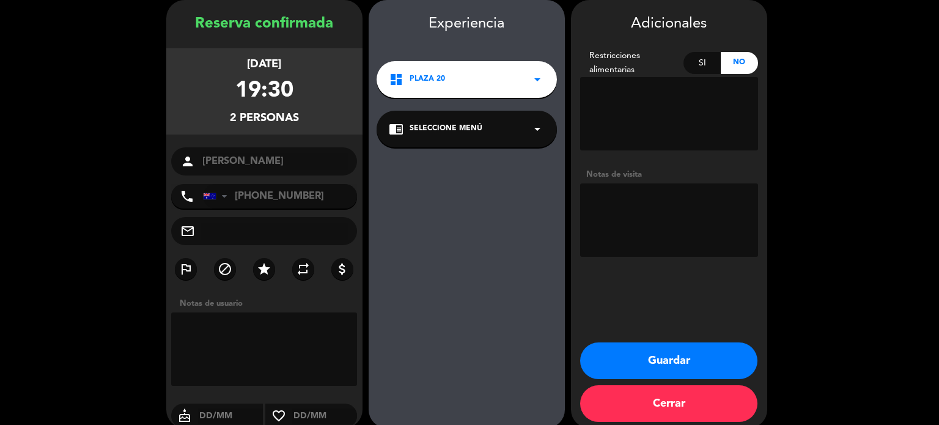
click at [508, 76] on div "dashboard Plaza 20 arrow_drop_down" at bounding box center [467, 79] width 180 height 37
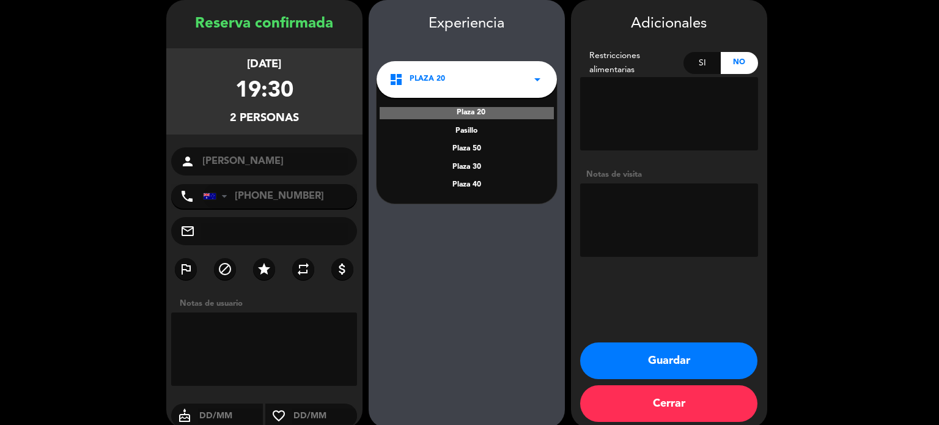
click at [466, 149] on div "Plaza 50" at bounding box center [467, 149] width 156 height 12
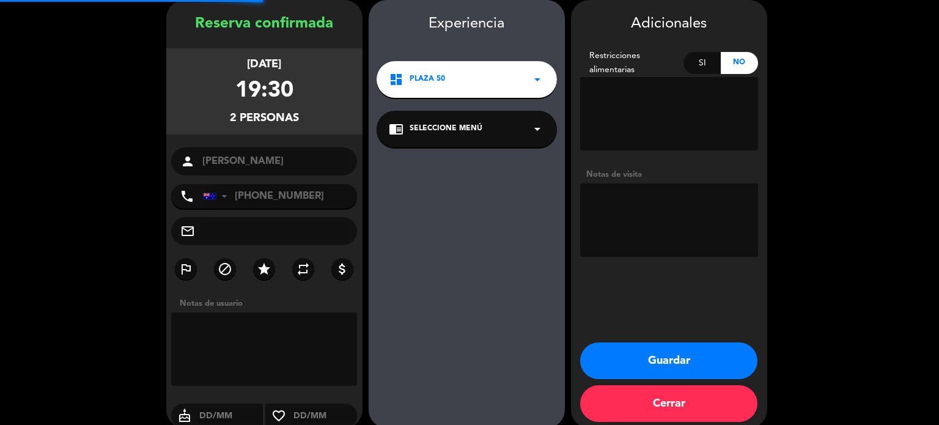
click at [654, 223] on textarea at bounding box center [669, 219] width 178 height 73
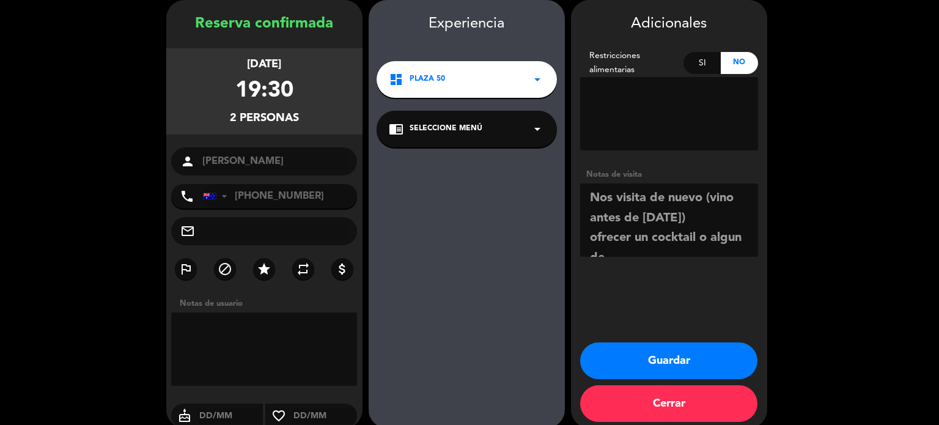
scroll to position [9, 0]
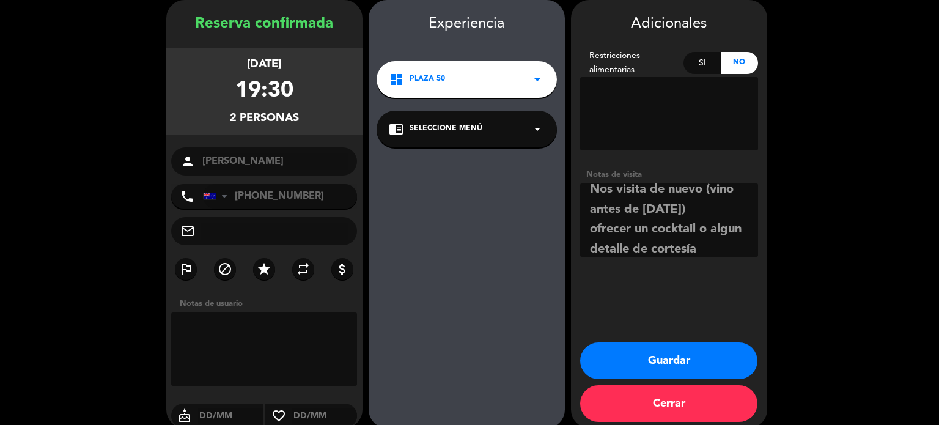
type textarea "Nos visita de nuevo (vino antes de [DATE]) ofrecer un cocktail o algun detalle …"
click at [666, 349] on button "Guardar" at bounding box center [668, 360] width 177 height 37
